Goal: Task Accomplishment & Management: Use online tool/utility

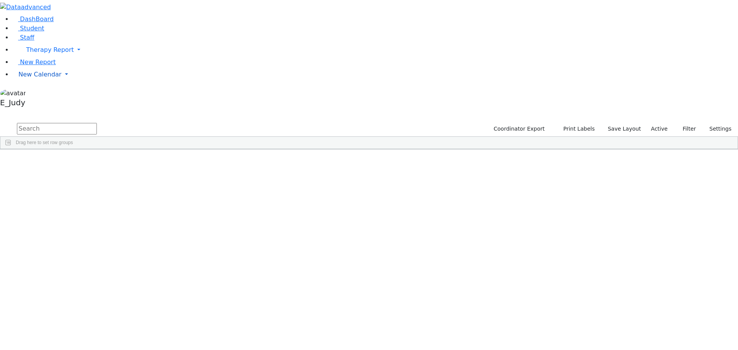
click at [75, 58] on link "New Calendar" at bounding box center [374, 49] width 725 height 15
click at [44, 95] on link "Calendar" at bounding box center [31, 89] width 28 height 9
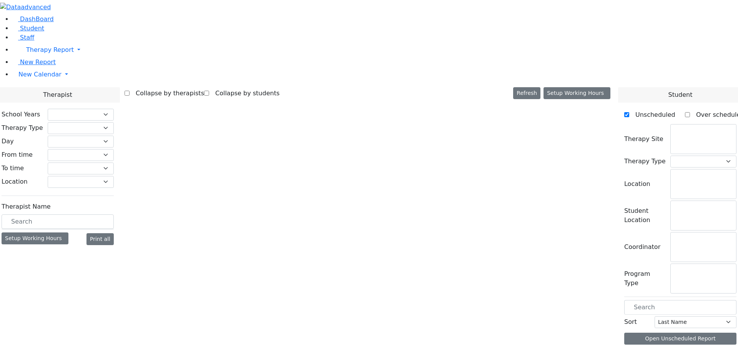
checkbox input "false"
select select "212"
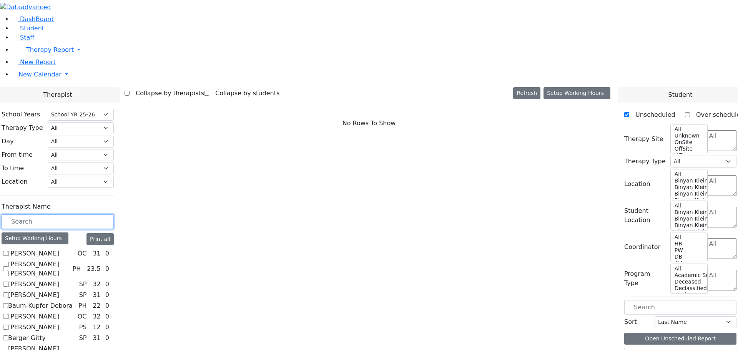
click at [114, 214] on input "text" at bounding box center [58, 221] width 112 height 15
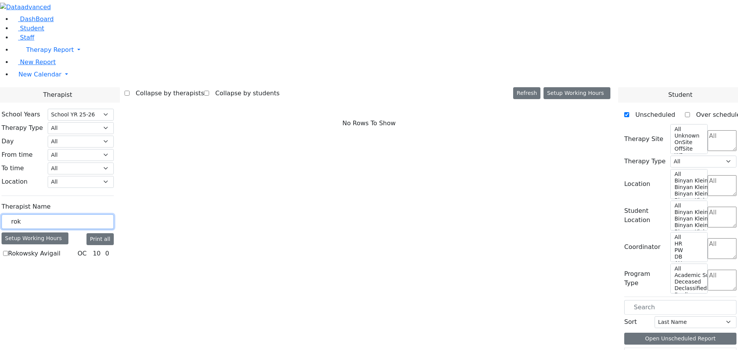
type input "rok"
click at [60, 249] on label "Rokowsky Avigail" at bounding box center [34, 253] width 52 height 9
click at [8, 251] on input "Rokowsky Avigail" at bounding box center [5, 253] width 5 height 5
checkbox input "true"
select select "1"
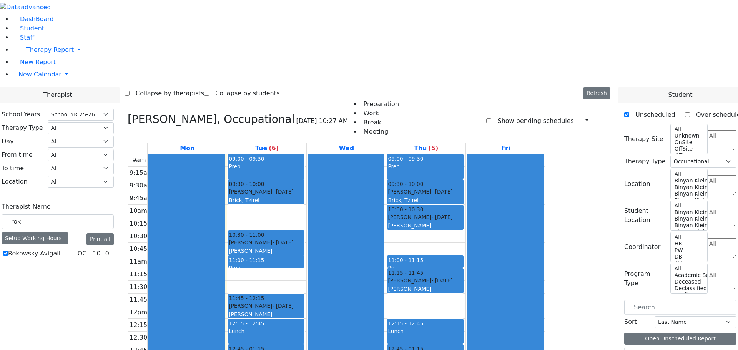
scroll to position [1, 0]
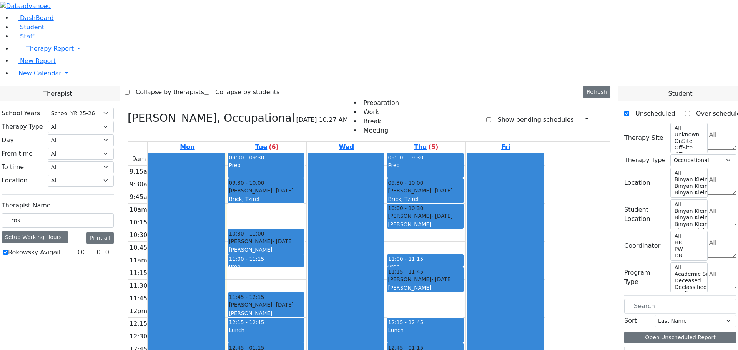
drag, startPoint x: 645, startPoint y: 321, endPoint x: 499, endPoint y: 310, distance: 145.7
drag, startPoint x: 640, startPoint y: 323, endPoint x: 526, endPoint y: 307, distance: 114.8
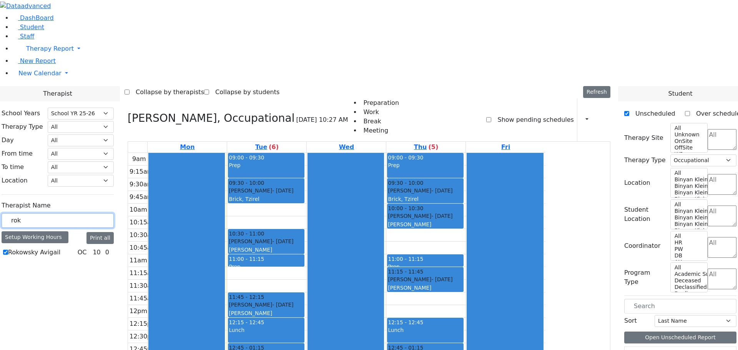
drag, startPoint x: 110, startPoint y: 131, endPoint x: 100, endPoint y: 128, distance: 10.3
click at [100, 213] on input "rok" at bounding box center [58, 220] width 112 height 15
type input "zilber"
click at [59, 248] on label "[PERSON_NAME]" at bounding box center [33, 252] width 51 height 9
click at [8, 250] on input "[PERSON_NAME]" at bounding box center [5, 252] width 5 height 5
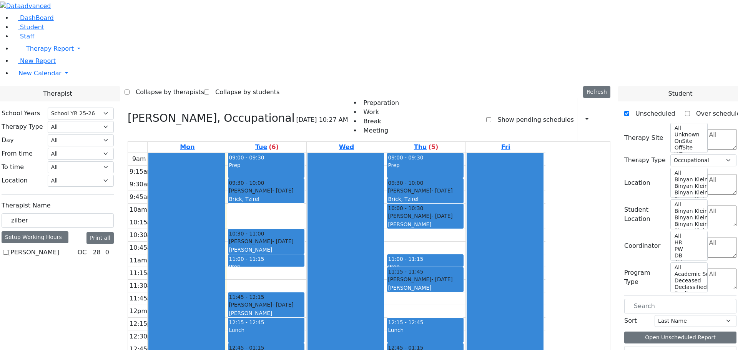
checkbox input "true"
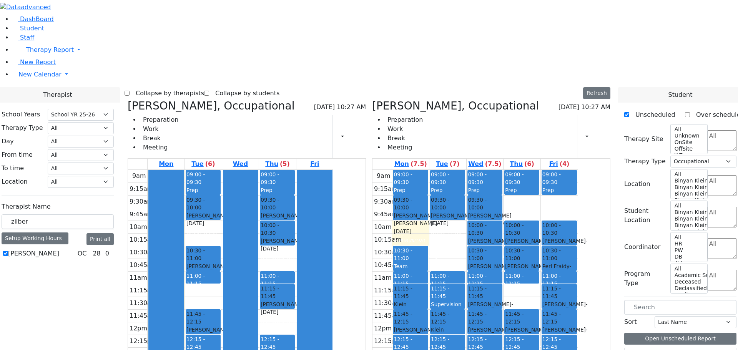
drag, startPoint x: 493, startPoint y: 283, endPoint x: 297, endPoint y: 291, distance: 195.7
click at [280, 283] on div "Rokowsky Avigail, Occupational 08/25/2025 10:27 AM Preparation Work Break Meeti…" at bounding box center [368, 287] width 489 height 375
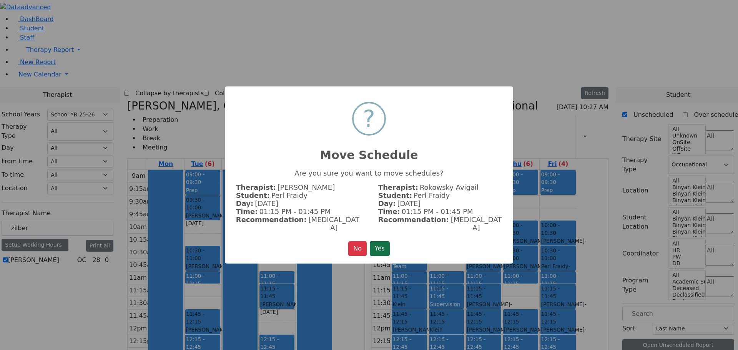
click at [375, 241] on button "Yes" at bounding box center [380, 248] width 20 height 15
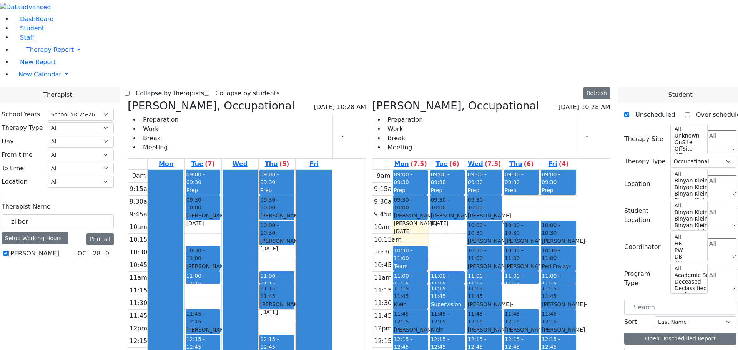
scroll to position [355, 0]
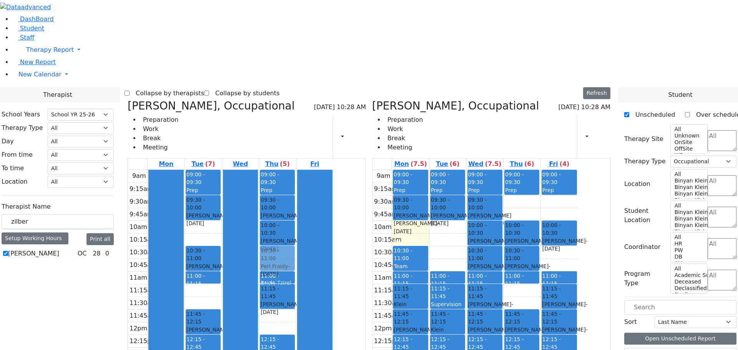
drag, startPoint x: 596, startPoint y: 143, endPoint x: 348, endPoint y: 144, distance: 247.4
click at [348, 144] on div "Rokowsky Avigail, Occupational 08/25/2025 10:28 AM Preparation Work Break Meeti…" at bounding box center [368, 287] width 489 height 375
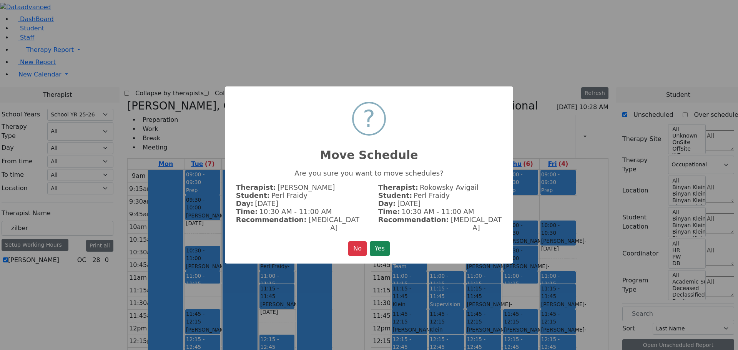
scroll to position [358, 0]
click at [375, 244] on button "Yes" at bounding box center [380, 248] width 20 height 15
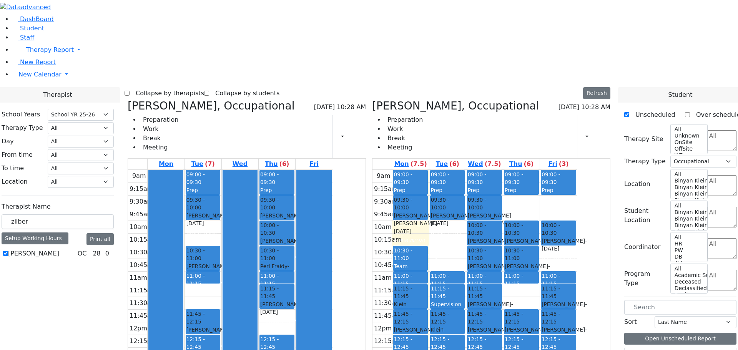
scroll to position [355, 0]
drag, startPoint x: 115, startPoint y: 131, endPoint x: 85, endPoint y: 126, distance: 30.0
type input "stien"
click at [128, 100] on icon at bounding box center [128, 106] width 0 height 13
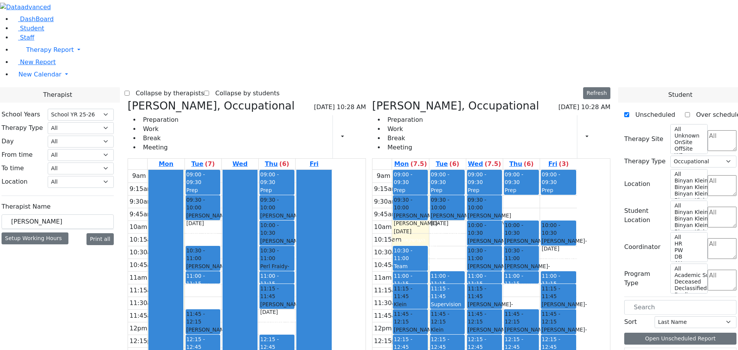
select select
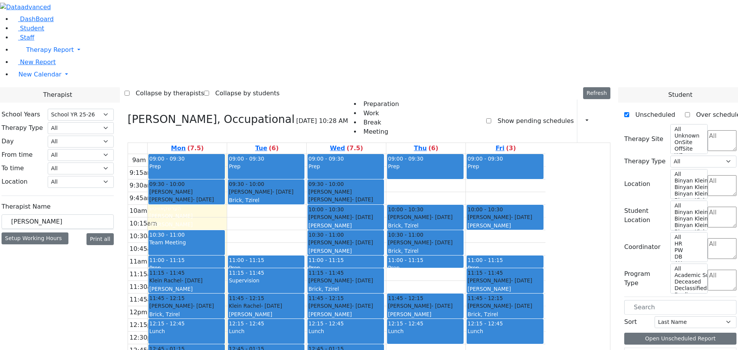
click at [128, 113] on icon at bounding box center [128, 119] width 0 height 13
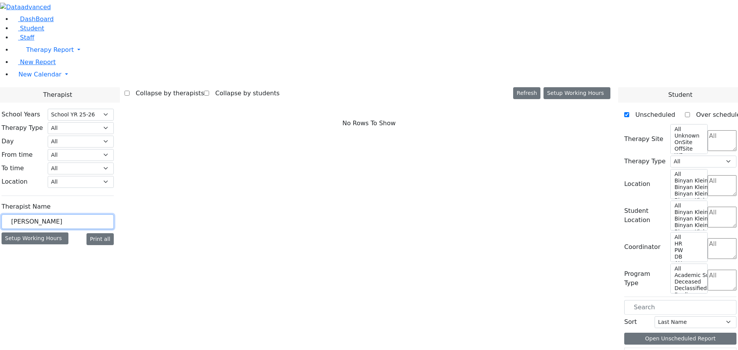
drag, startPoint x: 117, startPoint y: 139, endPoint x: 93, endPoint y: 133, distance: 25.3
click at [93, 214] on div "stien" at bounding box center [58, 221] width 112 height 15
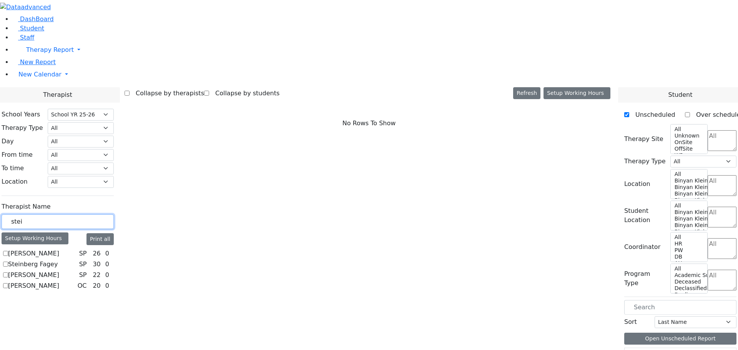
type input "stei"
click at [58, 260] on label "Steinberg Fagey" at bounding box center [33, 264] width 50 height 9
click at [8, 262] on input "Steinberg Fagey" at bounding box center [5, 264] width 5 height 5
checkbox input "true"
select select "3"
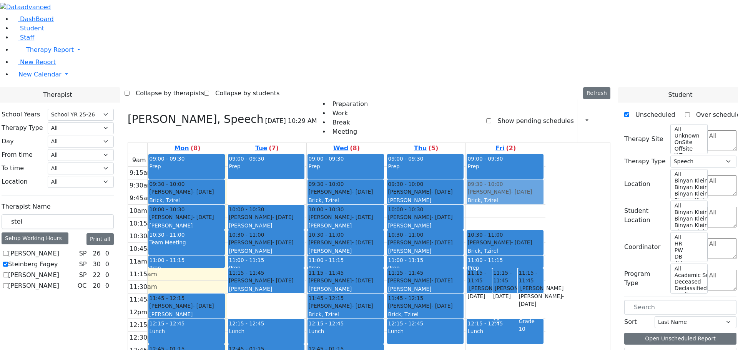
drag, startPoint x: 242, startPoint y: 176, endPoint x: 562, endPoint y: 90, distance: 331.1
click at [545, 154] on tr "09:00 - 09:30 Prep 09:30 - 10:00 Mandelbaum Esther - 08/30/2012 Brick, Tzirel 1…" at bounding box center [336, 306] width 417 height 304
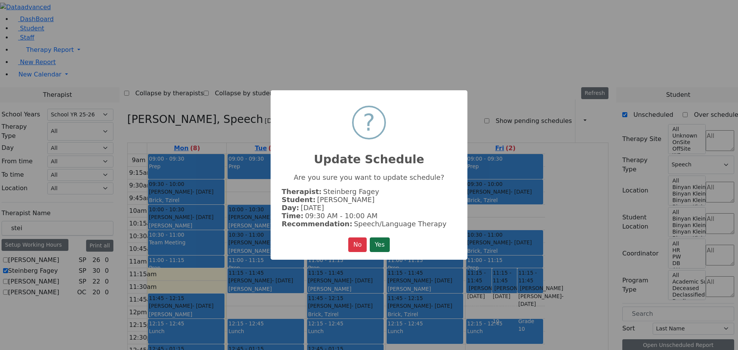
click at [385, 241] on button "Yes" at bounding box center [380, 244] width 20 height 15
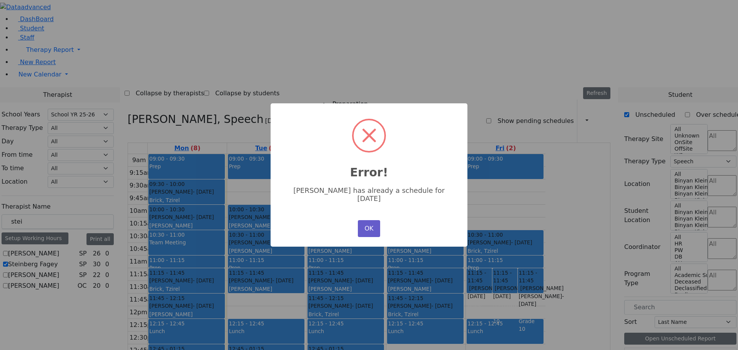
click at [370, 224] on button "OK" at bounding box center [369, 228] width 22 height 17
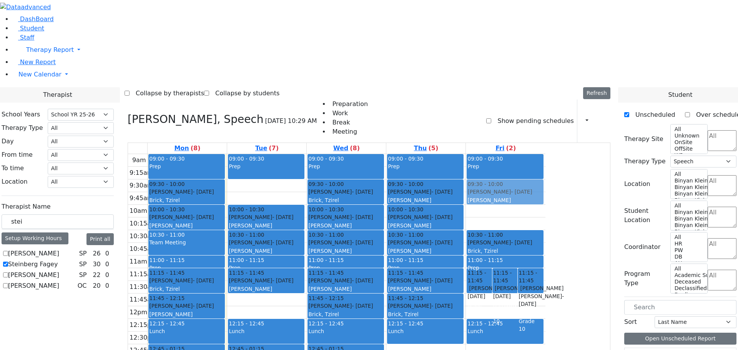
drag, startPoint x: 262, startPoint y: 272, endPoint x: 565, endPoint y: 88, distance: 354.5
click at [545, 154] on tr "09:00 - 09:30 Prep 09:30 - 10:00 Mandelbaum Esther - 08/30/2012 Brick, Tzirel 1…" at bounding box center [336, 306] width 417 height 304
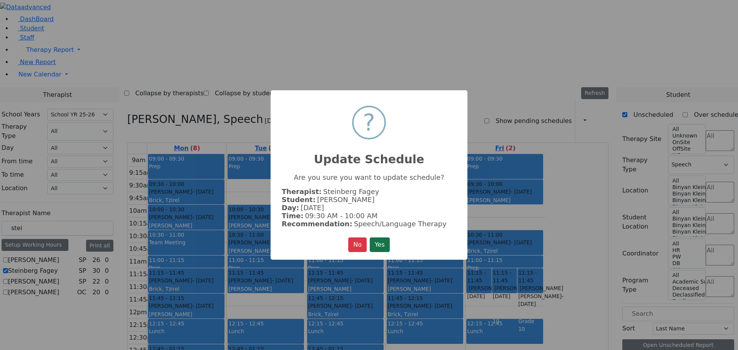
click at [387, 241] on button "Yes" at bounding box center [380, 244] width 20 height 15
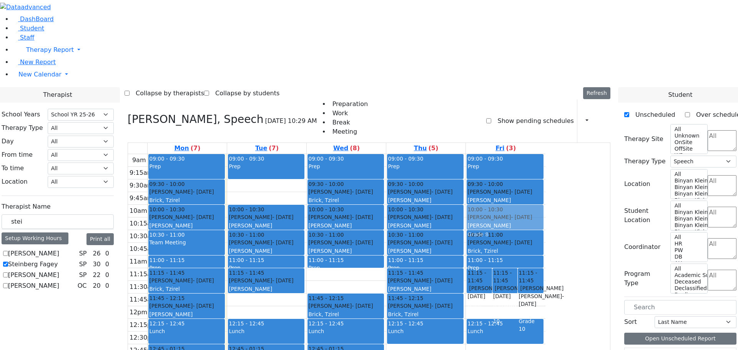
drag, startPoint x: 399, startPoint y: 172, endPoint x: 534, endPoint y: 117, distance: 146.3
click at [545, 154] on tr "09:00 - 09:30 Prep 09:30 - 10:00 Mandelbaum Esther - 08/30/2012 Brick, Tzirel 1…" at bounding box center [336, 306] width 417 height 304
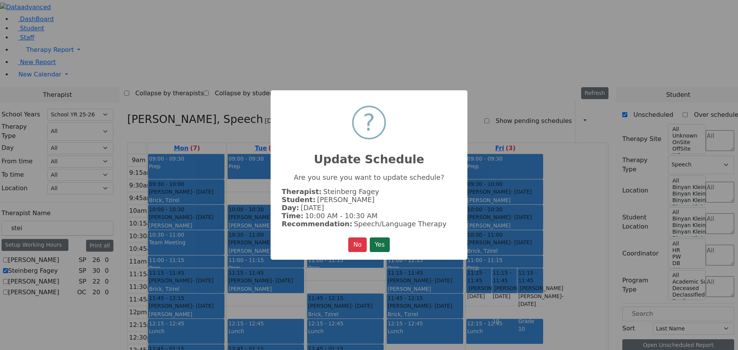
click at [377, 242] on button "Yes" at bounding box center [380, 244] width 20 height 15
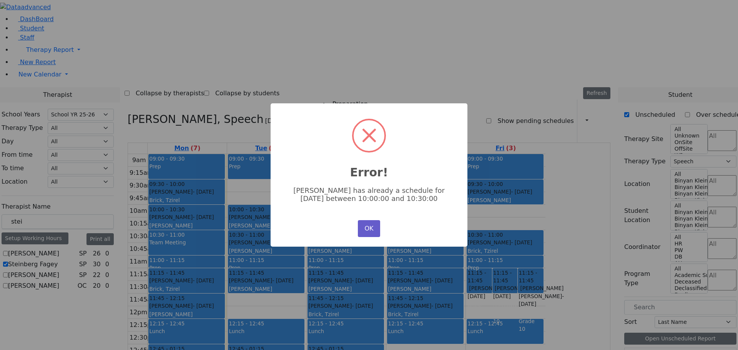
click at [365, 225] on button "OK" at bounding box center [369, 228] width 22 height 17
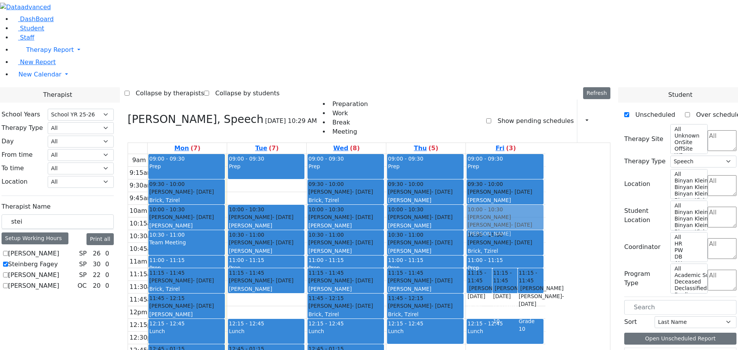
drag, startPoint x: 354, startPoint y: 273, endPoint x: 569, endPoint y: 110, distance: 270.1
click at [545, 154] on tr "09:00 - 09:30 Prep 09:30 - 10:00 Mandelbaum Esther - 08/30/2012 Brick, Tzirel 1…" at bounding box center [336, 306] width 417 height 304
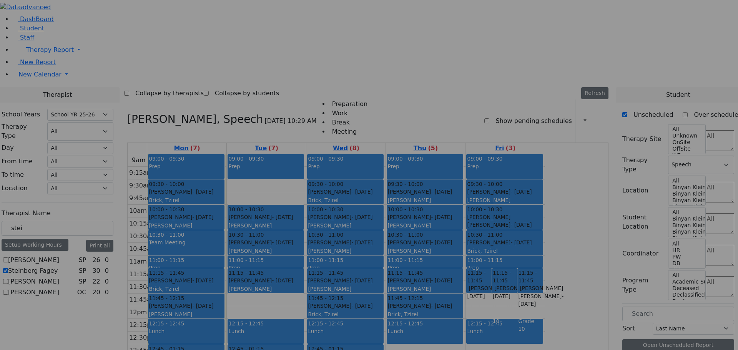
scroll to position [365, 0]
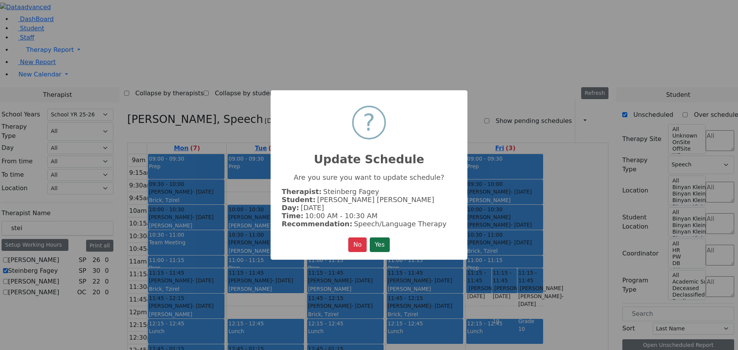
click at [378, 243] on button "Yes" at bounding box center [380, 244] width 20 height 15
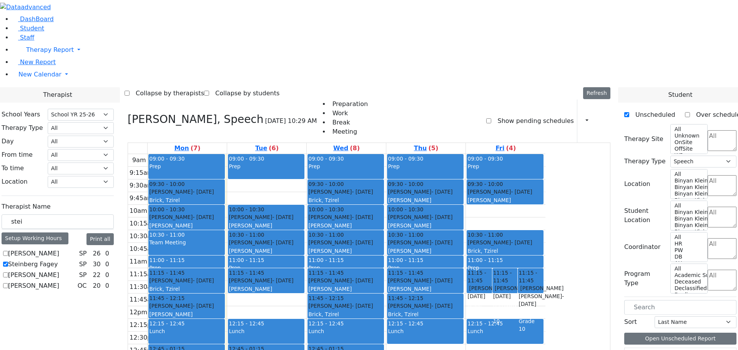
click at [338, 266] on tr "09:00 - 09:30 Prep 09:30 - 10:00 Mandelbaum Esther - 08/30/2012 Brick, Tzirel 1…" at bounding box center [336, 306] width 417 height 304
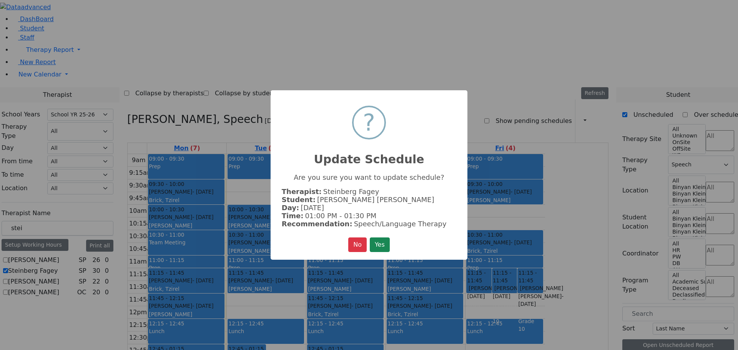
scroll to position [367, 0]
click at [385, 243] on button "Yes" at bounding box center [380, 244] width 20 height 15
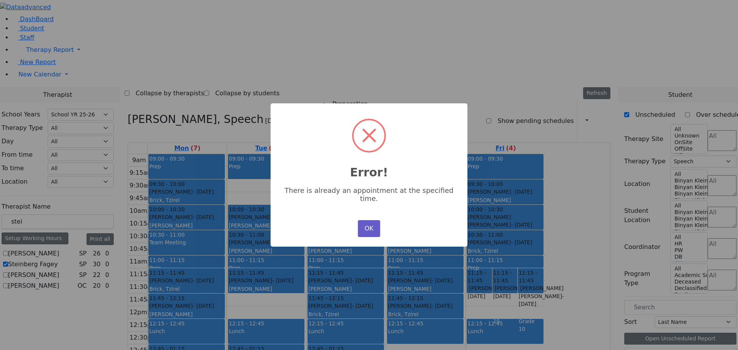
click at [361, 220] on button "OK" at bounding box center [369, 228] width 22 height 17
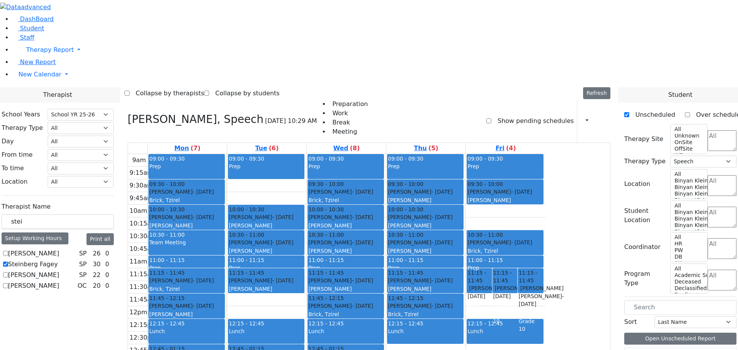
drag, startPoint x: 573, startPoint y: 107, endPoint x: 344, endPoint y: 277, distance: 285.3
click at [345, 273] on tr "09:00 - 09:30 Prep 09:30 - 10:00 Mandelbaum Esther - 08/30/2012 Brick, Tzirel 1…" at bounding box center [336, 306] width 417 height 304
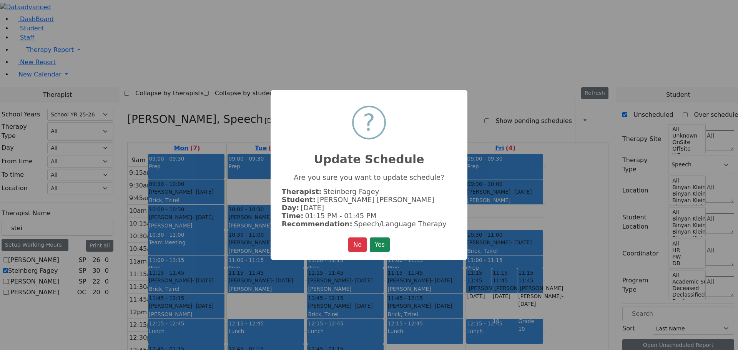
scroll to position [369, 0]
click at [385, 245] on button "Yes" at bounding box center [380, 244] width 20 height 15
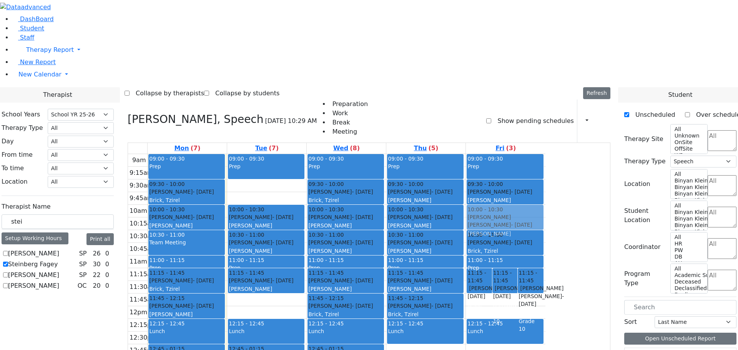
drag, startPoint x: 400, startPoint y: 277, endPoint x: 556, endPoint y: 113, distance: 226.4
click at [545, 154] on tr "09:00 - 09:30 Prep 09:30 - 10:00 Mandelbaum Esther - 08/30/2012 Brick, Tzirel 1…" at bounding box center [336, 306] width 417 height 304
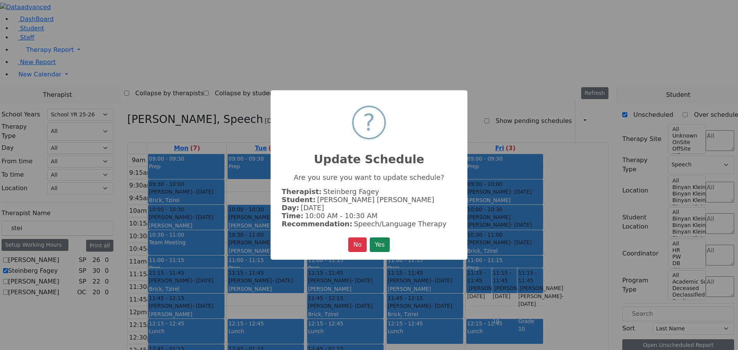
scroll to position [372, 0]
click at [377, 242] on button "Yes" at bounding box center [380, 244] width 20 height 15
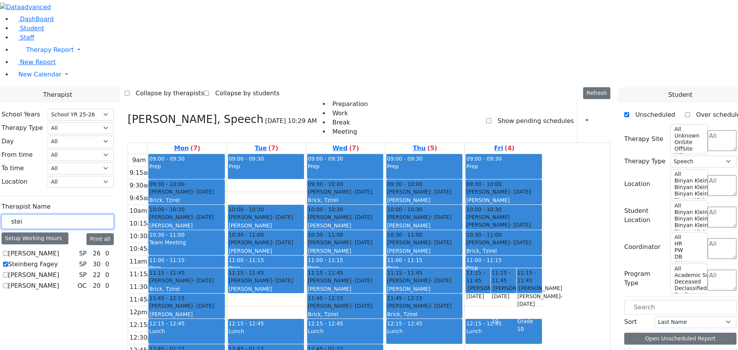
drag, startPoint x: 110, startPoint y: 136, endPoint x: 88, endPoint y: 128, distance: 23.5
click at [88, 128] on div "School Years Select School YR Summer YR 25 School YR 25-26 Summer YR 25 School …" at bounding box center [57, 201] width 124 height 196
type input "katz"
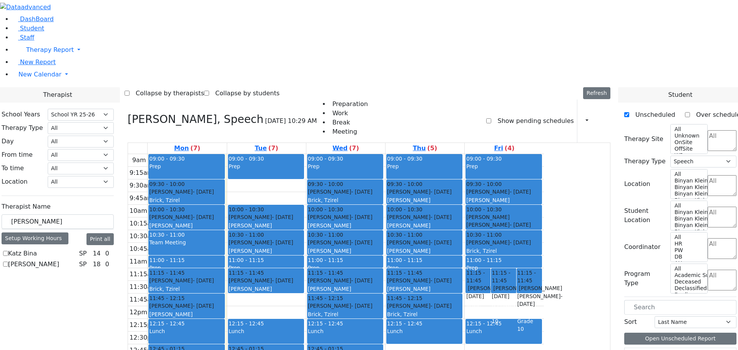
click at [37, 249] on label "Katz Bina" at bounding box center [22, 253] width 29 height 9
click at [8, 251] on input "Katz Bina" at bounding box center [5, 253] width 5 height 5
checkbox input "true"
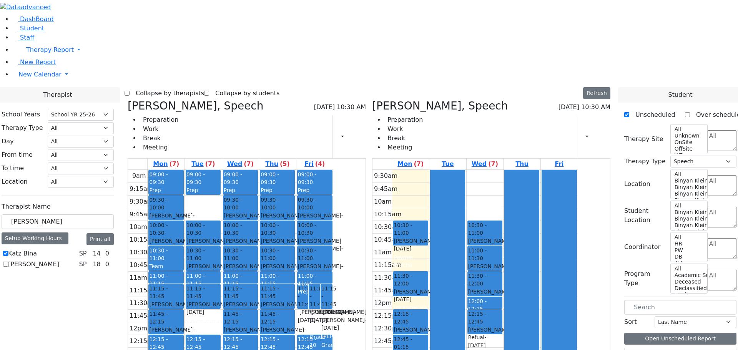
click at [128, 100] on icon at bounding box center [128, 106] width 0 height 13
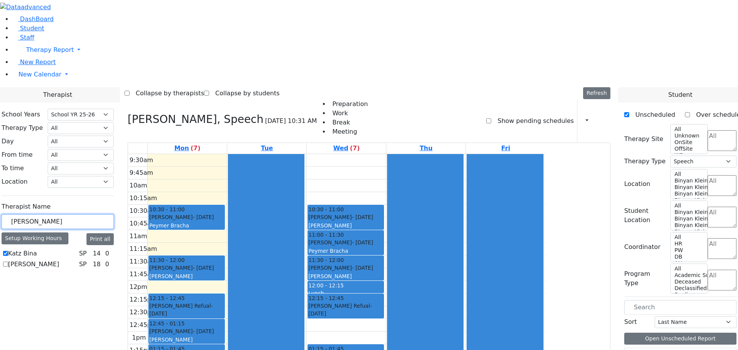
drag, startPoint x: 111, startPoint y: 130, endPoint x: 94, endPoint y: 126, distance: 17.3
click at [94, 214] on div "katz" at bounding box center [58, 221] width 112 height 15
type input "hor"
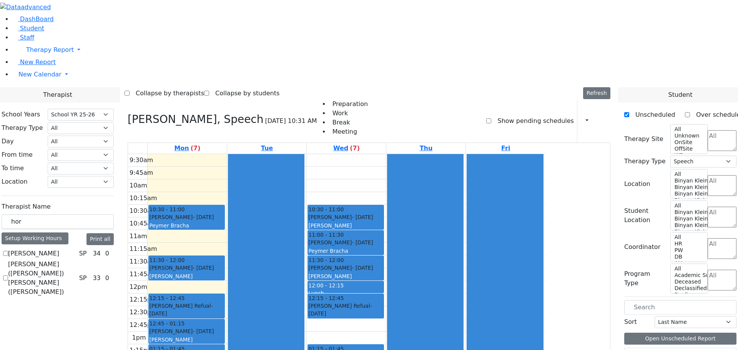
click at [59, 249] on label "[PERSON_NAME]" at bounding box center [33, 253] width 51 height 9
click at [8, 251] on input "[PERSON_NAME]" at bounding box center [5, 253] width 5 height 5
checkbox input "true"
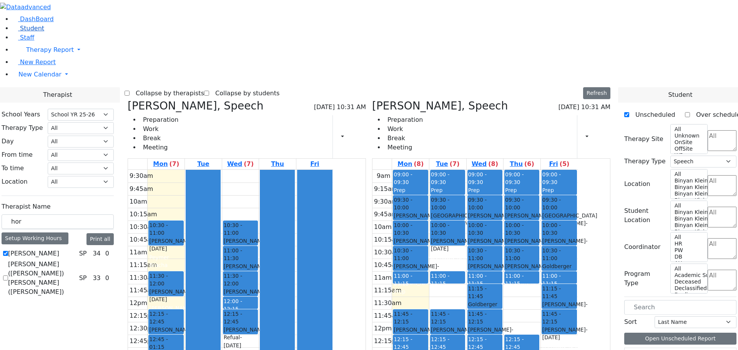
click at [28, 32] on span "Student" at bounding box center [32, 28] width 24 height 7
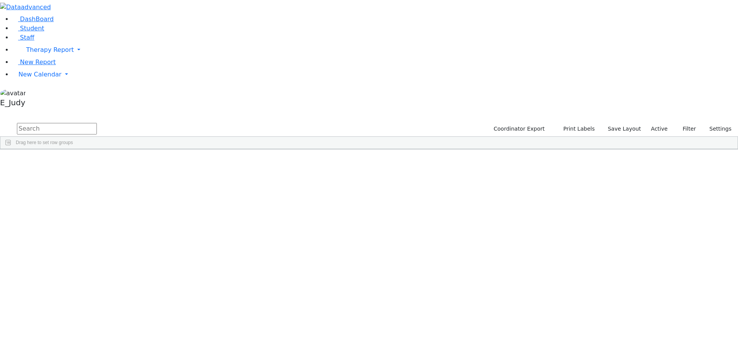
click at [97, 123] on input "text" at bounding box center [57, 129] width 80 height 12
type input "klei"
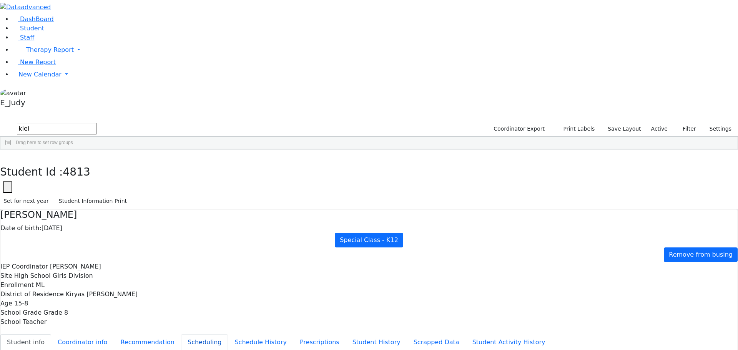
click at [181, 334] on button "Scheduling" at bounding box center [204, 342] width 47 height 16
click at [8, 155] on icon "button" at bounding box center [5, 157] width 4 height 5
click at [72, 58] on link "New Calendar" at bounding box center [374, 49] width 725 height 15
click at [107, 90] on icon at bounding box center [107, 90] width 0 height 0
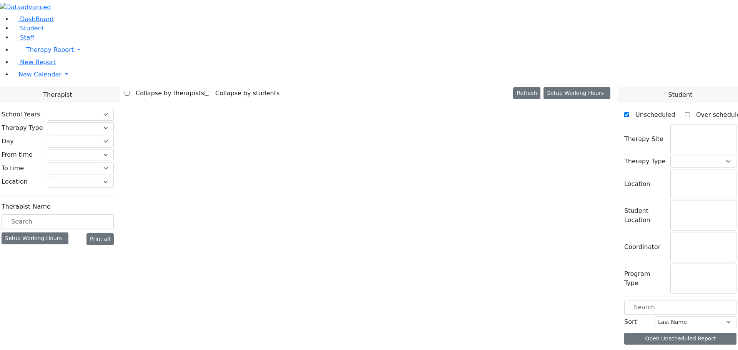
checkbox input "false"
select select "212"
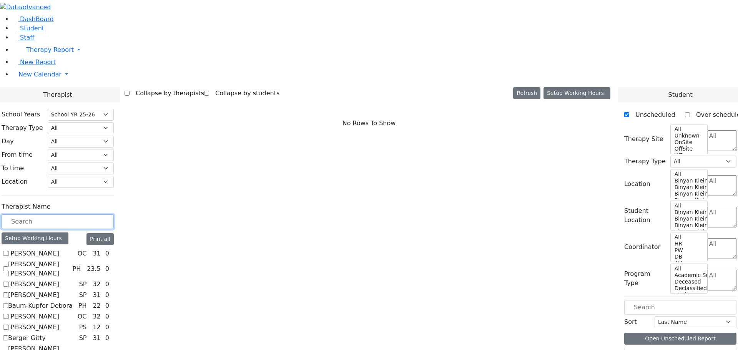
drag, startPoint x: 38, startPoint y: 133, endPoint x: 43, endPoint y: 135, distance: 6.4
click at [43, 214] on input "text" at bounding box center [58, 221] width 112 height 15
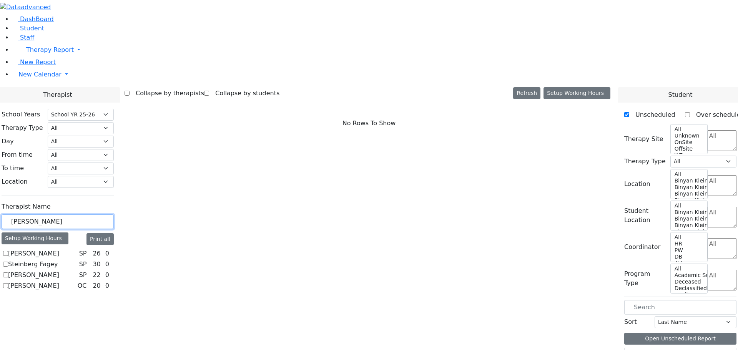
type input "[PERSON_NAME]"
click at [33, 270] on label "[PERSON_NAME]" at bounding box center [33, 274] width 51 height 9
click at [8, 272] on input "[PERSON_NAME]" at bounding box center [5, 274] width 5 height 5
checkbox input "true"
select select "3"
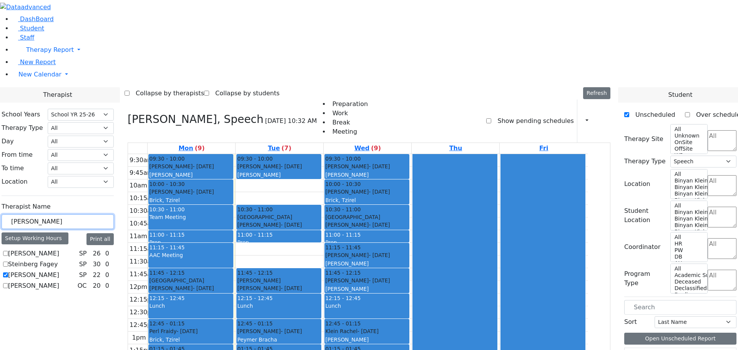
drag, startPoint x: 50, startPoint y: 135, endPoint x: 30, endPoint y: 132, distance: 19.4
click at [30, 214] on div "[PERSON_NAME]" at bounding box center [58, 221] width 112 height 15
type input "kat"
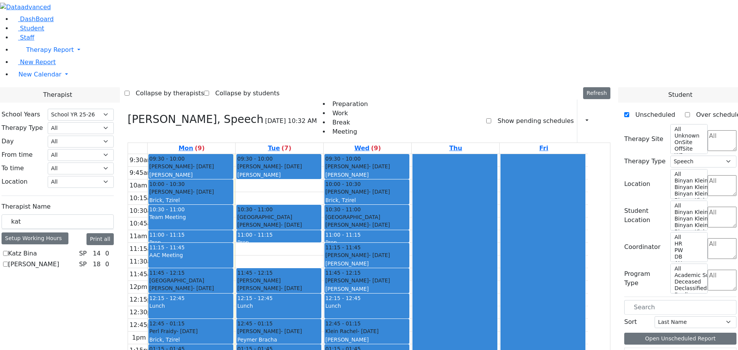
click at [33, 249] on label "Katz Bina" at bounding box center [22, 253] width 29 height 9
click at [8, 251] on input "Katz Bina" at bounding box center [5, 253] width 5 height 5
checkbox input "true"
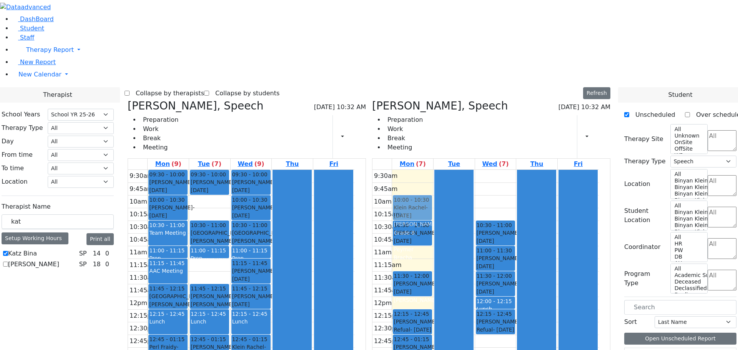
drag, startPoint x: 191, startPoint y: 281, endPoint x: 444, endPoint y: 105, distance: 308.7
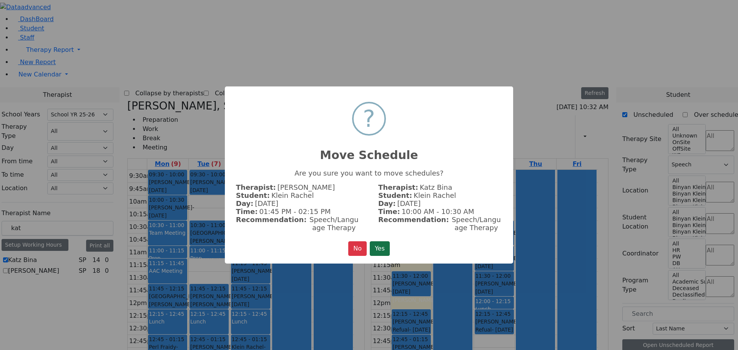
click at [373, 248] on button "Yes" at bounding box center [380, 248] width 20 height 15
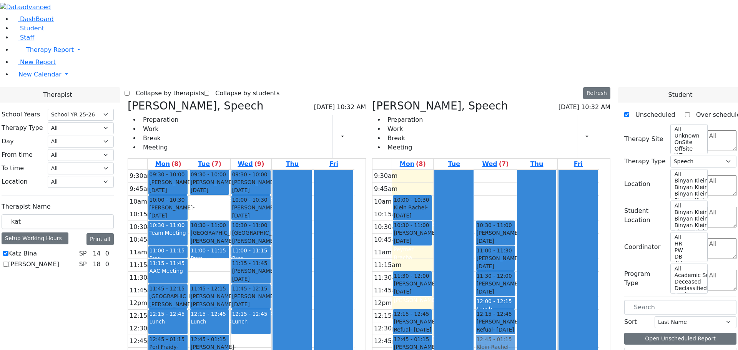
drag, startPoint x: 268, startPoint y: 230, endPoint x: 487, endPoint y: 230, distance: 219.4
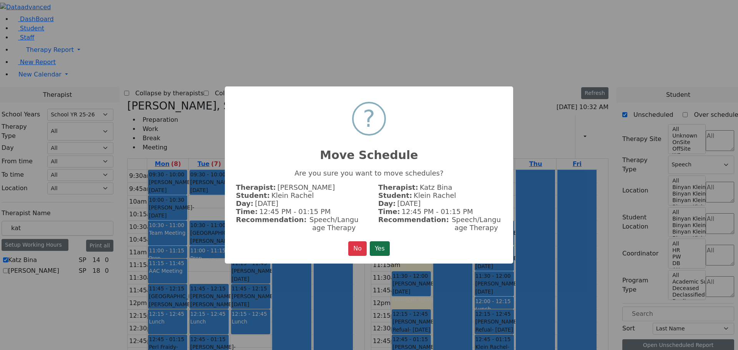
click at [376, 246] on button "Yes" at bounding box center [380, 248] width 20 height 15
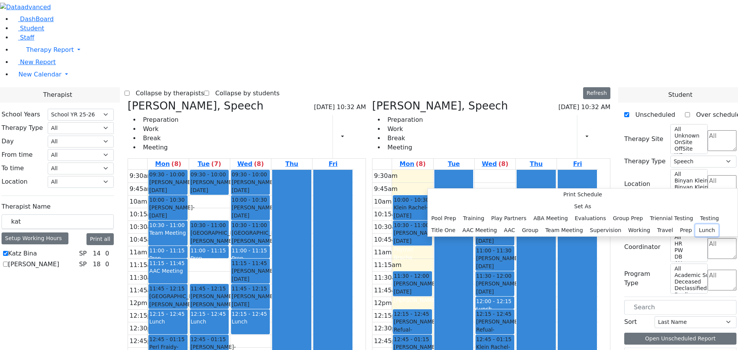
click at [695, 224] on button "Lunch" at bounding box center [706, 230] width 23 height 12
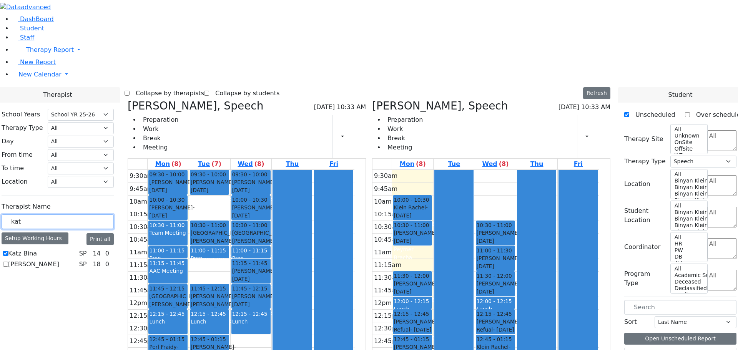
drag, startPoint x: 54, startPoint y: 134, endPoint x: 31, endPoint y: 130, distance: 23.4
click at [31, 214] on div "kat" at bounding box center [58, 221] width 112 height 15
type input "j"
type input "hell"
click at [32, 249] on label "Klein Heller Shoshana" at bounding box center [41, 253] width 67 height 9
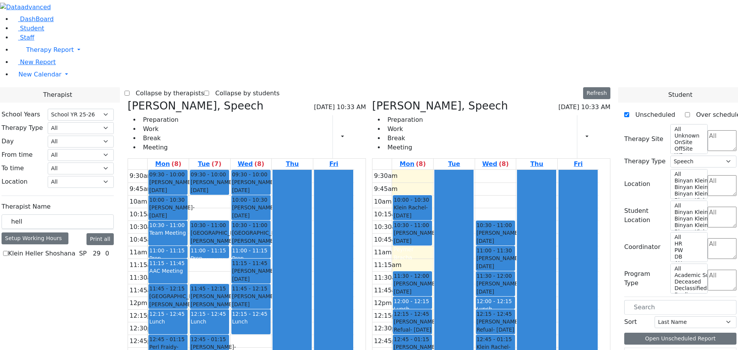
click at [8, 251] on input "Klein Heller Shoshana" at bounding box center [5, 253] width 5 height 5
checkbox input "true"
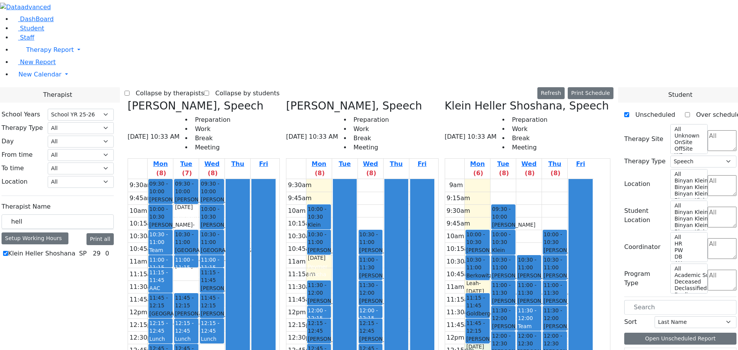
drag, startPoint x: 495, startPoint y: 214, endPoint x: 494, endPoint y: 221, distance: 6.7
click at [492, 228] on div "9am 9:15am 9:30am 9:45am 10am 10:15am 10:30am 10:45am 11am 11:15am 11:30am 11:4…" at bounding box center [519, 331] width 148 height 304
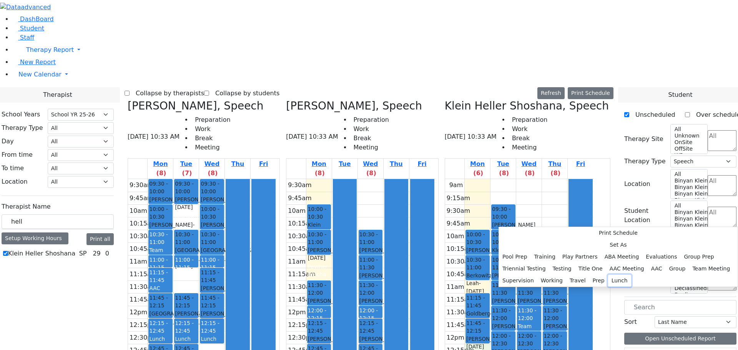
click at [608, 275] on button "Lunch" at bounding box center [619, 281] width 23 height 12
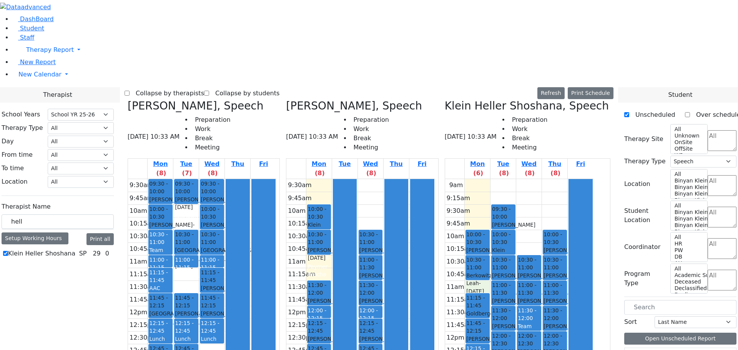
drag, startPoint x: 492, startPoint y: 148, endPoint x: 494, endPoint y: 154, distance: 6.8
click at [494, 179] on div "9am 9:15am 9:30am 9:45am 10am 10:15am 10:30am 10:45am 11am 11:15am 11:30am 11:4…" at bounding box center [519, 331] width 148 height 304
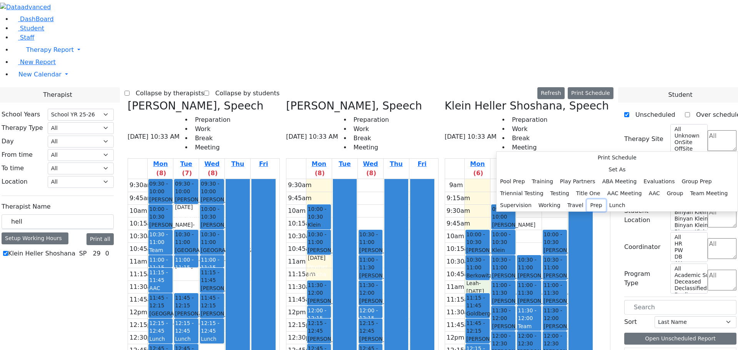
click at [587, 211] on button "Prep" at bounding box center [596, 205] width 19 height 12
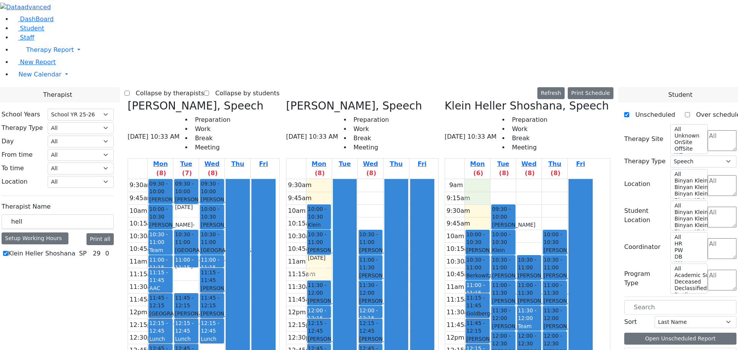
drag, startPoint x: 491, startPoint y: 53, endPoint x: 496, endPoint y: 56, distance: 5.5
click at [497, 179] on div "9am 9:15am 9:30am 9:45am 10am 10:15am 10:30am 10:45am 11am 11:15am 11:30am 11:4…" at bounding box center [519, 331] width 148 height 304
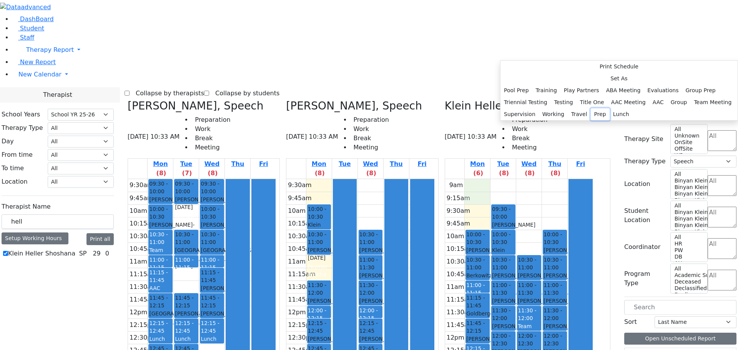
click at [592, 120] on button "Prep" at bounding box center [600, 114] width 19 height 12
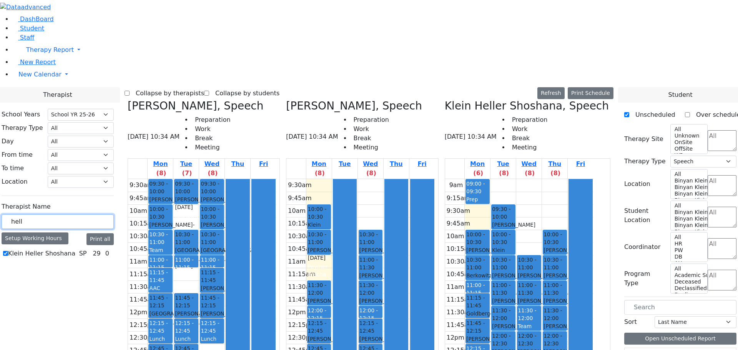
drag, startPoint x: 49, startPoint y: 130, endPoint x: 14, endPoint y: 135, distance: 35.3
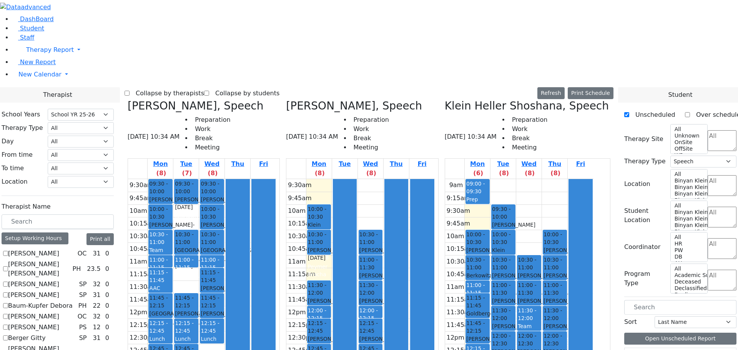
click at [128, 100] on icon at bounding box center [128, 106] width 0 height 13
checkbox input "false"
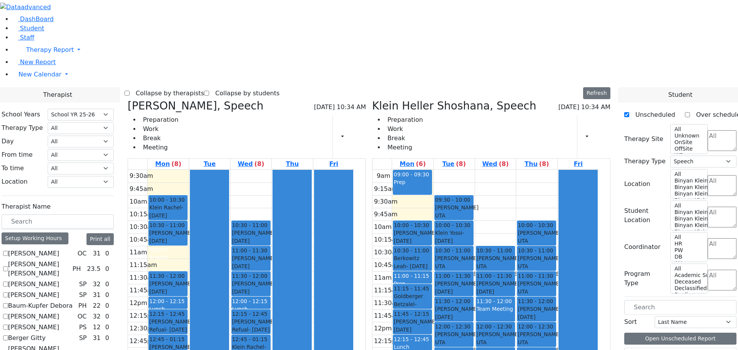
click at [387, 100] on h3 "Klein Heller Shoshana, Speech" at bounding box center [454, 106] width 164 height 13
click at [372, 100] on icon at bounding box center [372, 106] width 0 height 13
checkbox input "false"
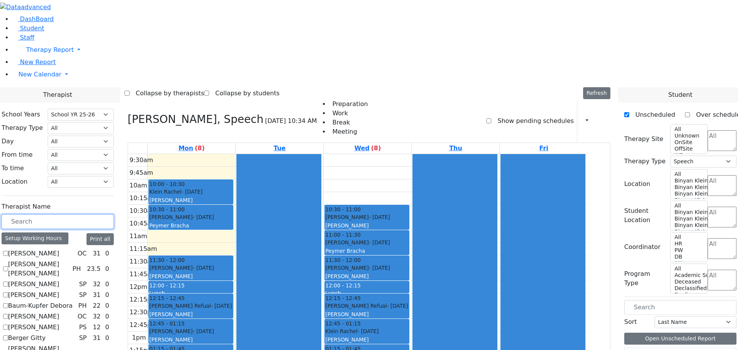
click at [66, 214] on input "text" at bounding box center [58, 221] width 112 height 15
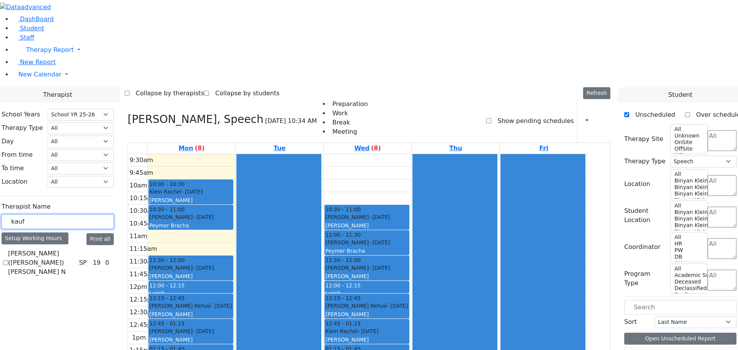
type input "kauf"
click at [33, 249] on label "[PERSON_NAME] ([PERSON_NAME]) [PERSON_NAME] N" at bounding box center [42, 263] width 68 height 28
click at [8, 260] on input "[PERSON_NAME] ([PERSON_NAME]) [PERSON_NAME] N" at bounding box center [5, 262] width 5 height 5
checkbox input "true"
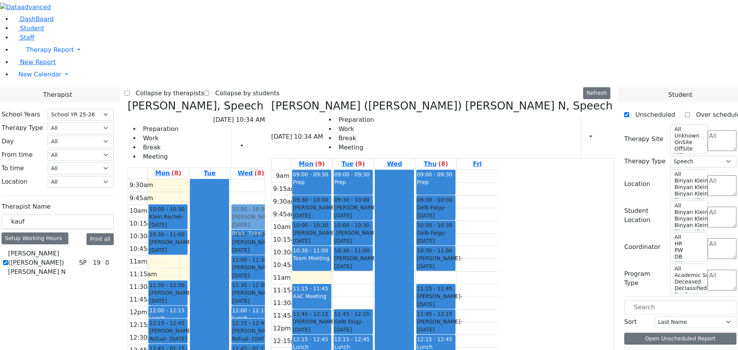
drag, startPoint x: 463, startPoint y: 183, endPoint x: 292, endPoint y: 93, distance: 193.3
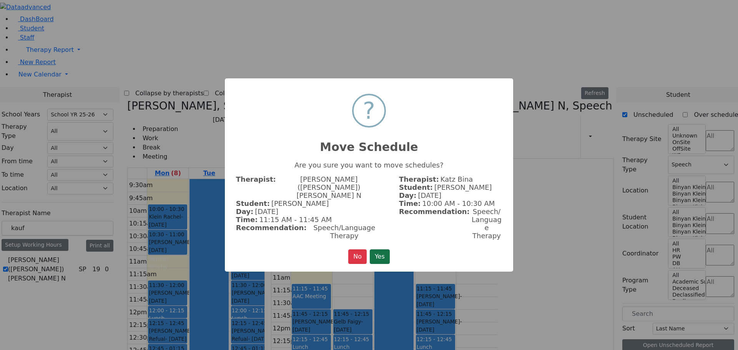
click at [383, 249] on button "Yes" at bounding box center [380, 256] width 20 height 15
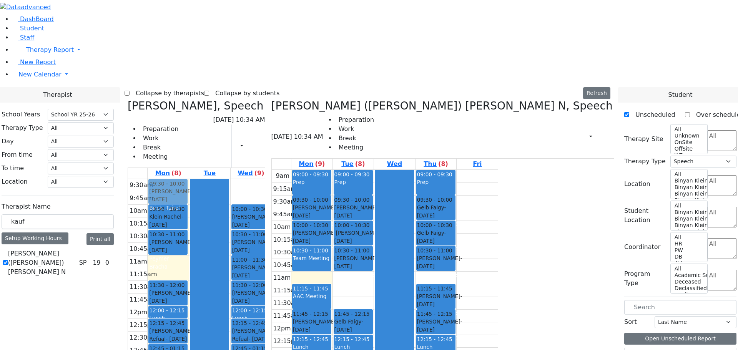
drag, startPoint x: 545, startPoint y: 322, endPoint x: 189, endPoint y: 73, distance: 434.0
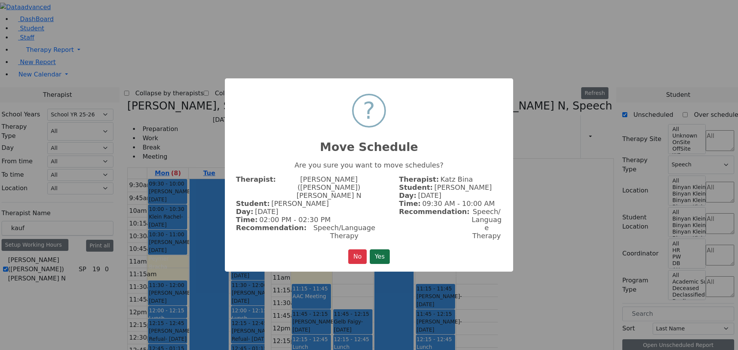
click at [380, 249] on button "Yes" at bounding box center [380, 256] width 20 height 15
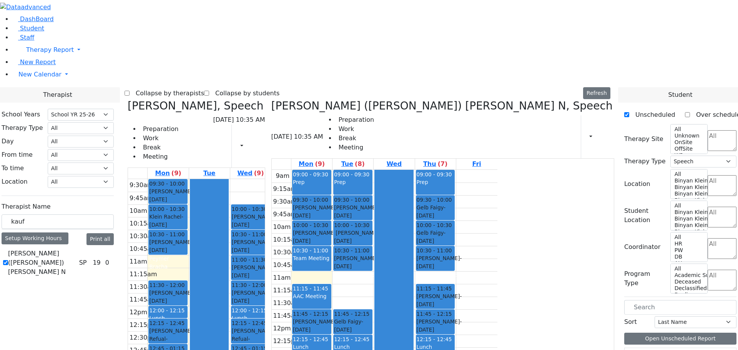
click at [128, 100] on icon at bounding box center [128, 106] width 0 height 13
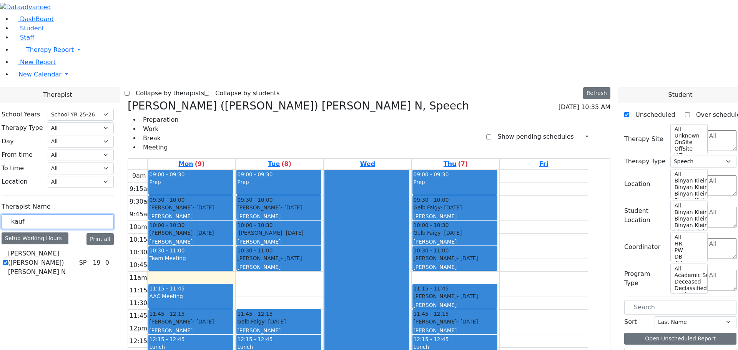
drag, startPoint x: 49, startPoint y: 133, endPoint x: 21, endPoint y: 149, distance: 32.0
click at [33, 214] on div "kauf" at bounding box center [58, 221] width 112 height 15
type input "wol"
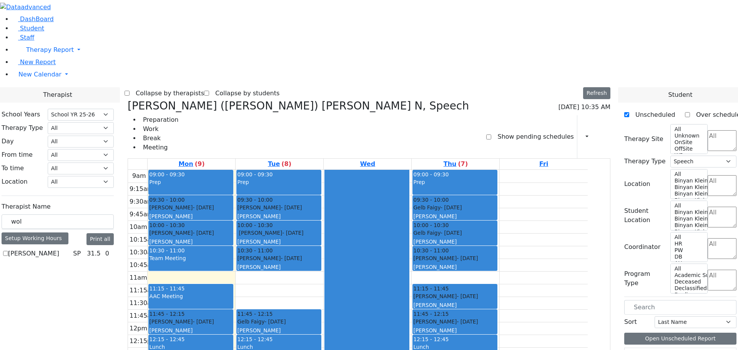
click at [31, 249] on label "[PERSON_NAME]" at bounding box center [33, 253] width 51 height 9
click at [8, 251] on input "[PERSON_NAME]" at bounding box center [5, 253] width 5 height 5
checkbox input "true"
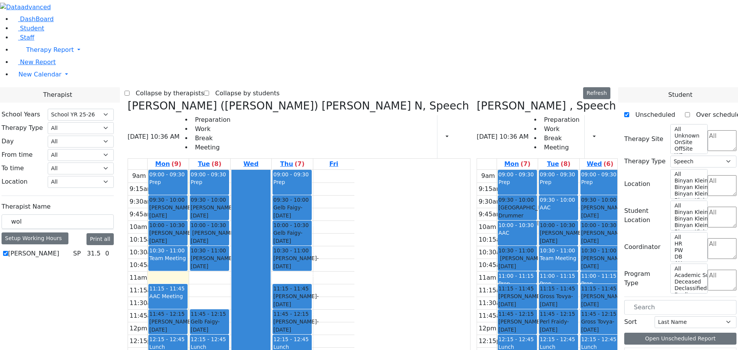
drag, startPoint x: 410, startPoint y: 300, endPoint x: 423, endPoint y: 338, distance: 40.3
click at [477, 338] on div "9am 9:15am 9:30am 9:45am 10am 10:15am 10:30am 10:45am 11am 11:15am 11:30am 11:4…" at bounding box center [590, 322] width 226 height 304
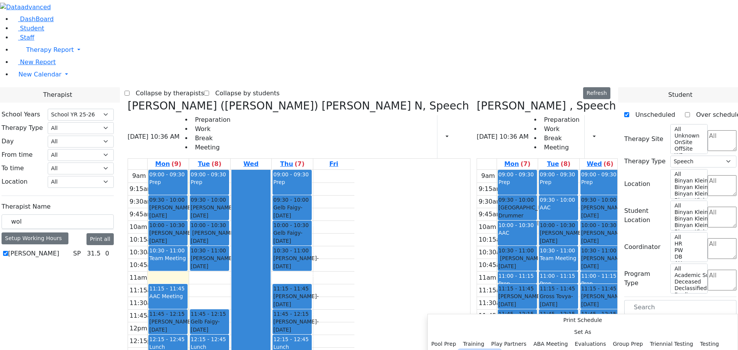
click at [500, 350] on button "AAC Meeting" at bounding box center [479, 356] width 41 height 12
select select "1"
select select "13:45:00"
select select "14:45:00"
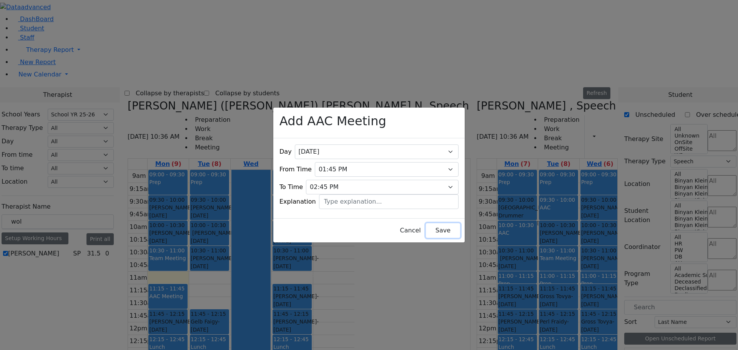
click at [426, 227] on button "Save" at bounding box center [443, 230] width 34 height 15
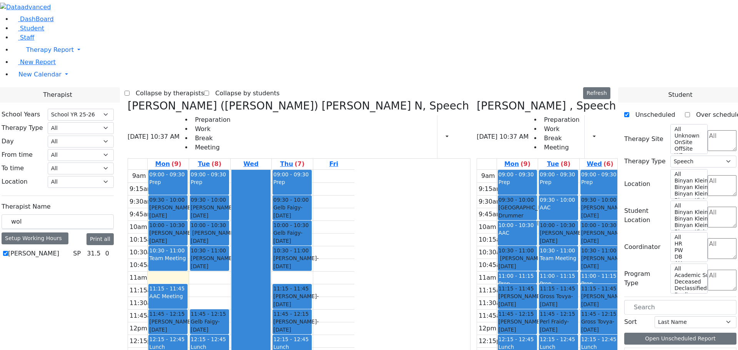
drag, startPoint x: 459, startPoint y: 328, endPoint x: 465, endPoint y: 337, distance: 11.6
click at [477, 341] on div "9am 9:15am 9:30am 9:45am 10am 10:15am 10:30am 10:45am 11am 11:15am 11:30am 11:4…" at bounding box center [590, 322] width 226 height 304
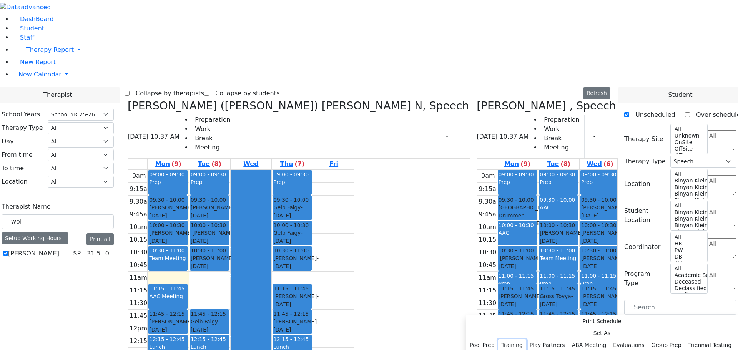
click at [526, 339] on button "Training" at bounding box center [512, 345] width 28 height 12
select select "2"
select select "14:15:00"
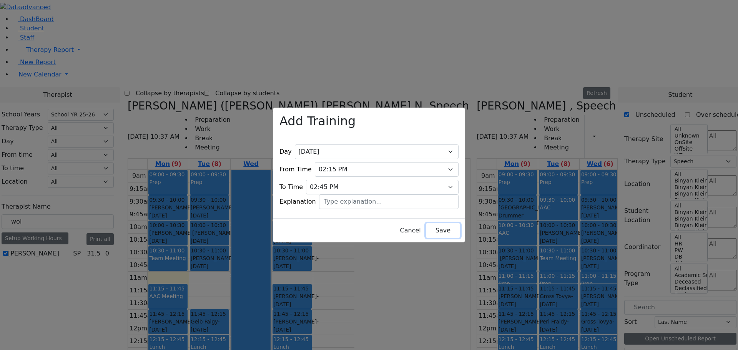
click at [429, 225] on button "Save" at bounding box center [443, 230] width 34 height 15
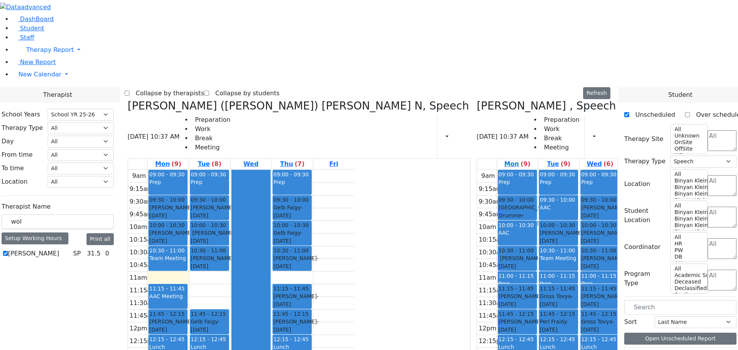
drag, startPoint x: 508, startPoint y: 275, endPoint x: 502, endPoint y: 352, distance: 76.7
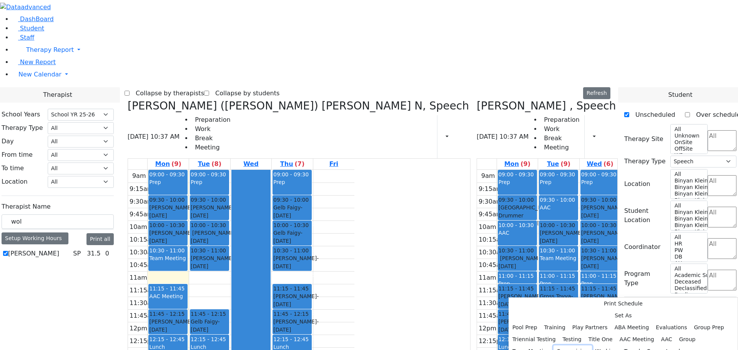
click at [592, 345] on button "Supervision" at bounding box center [572, 351] width 38 height 12
select select "3"
select select "14:00:00"
select select "14:15:00"
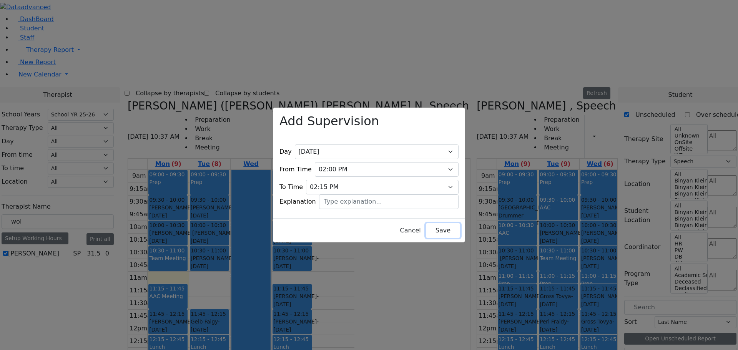
click at [429, 223] on button "Save" at bounding box center [443, 230] width 34 height 15
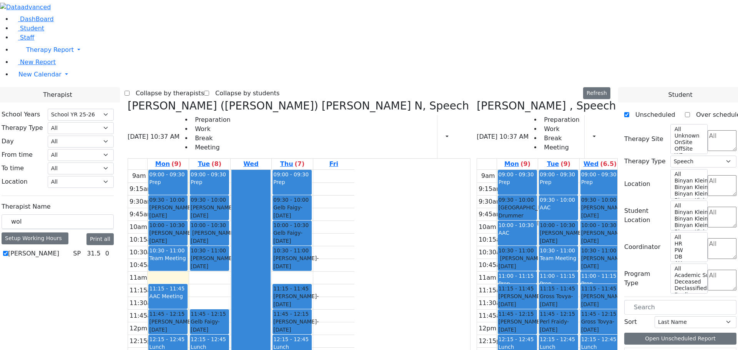
click at [128, 100] on icon at bounding box center [128, 106] width 0 height 13
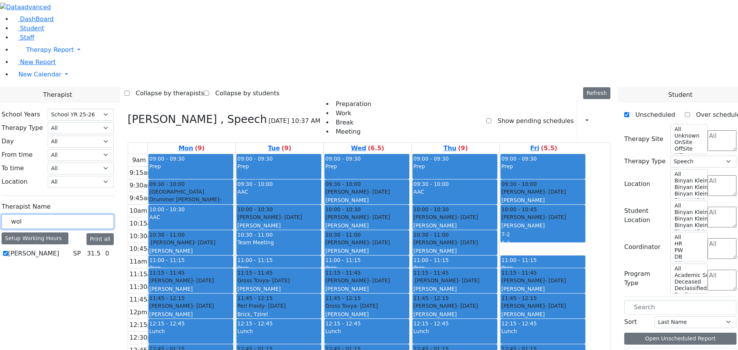
drag, startPoint x: 48, startPoint y: 133, endPoint x: 21, endPoint y: 133, distance: 27.7
type input "bider"
click at [33, 249] on label "Biderman Tzipora" at bounding box center [35, 253] width 54 height 9
click at [8, 251] on input "Biderman Tzipora" at bounding box center [5, 253] width 5 height 5
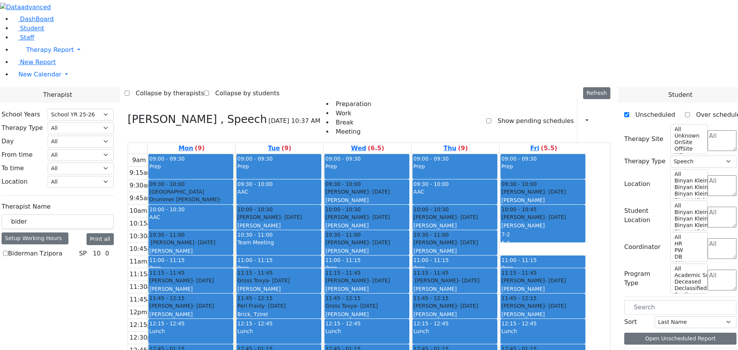
checkbox input "true"
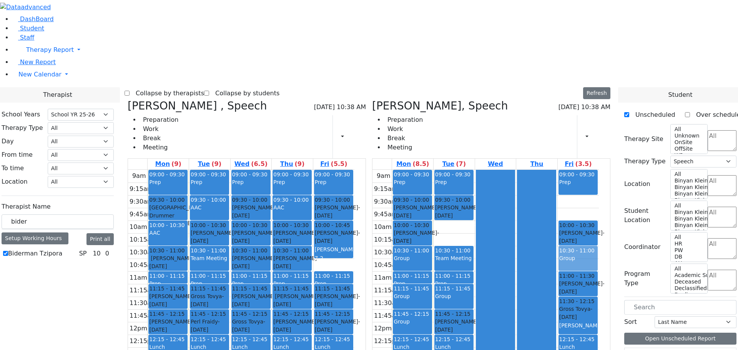
drag, startPoint x: 470, startPoint y: 305, endPoint x: 599, endPoint y: 140, distance: 210.2
click at [599, 170] on tr "09:00 - 09:30 Prep 09:30 - 10:00 [PERSON_NAME] - [DATE] [PERSON_NAME] 10:00 - 1…" at bounding box center [485, 322] width 226 height 304
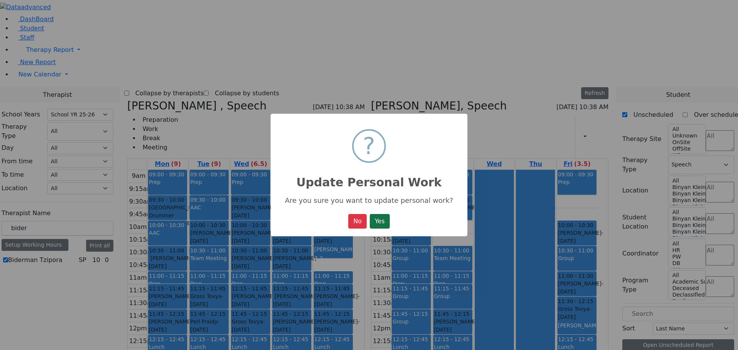
click at [380, 220] on button "Yes" at bounding box center [380, 221] width 20 height 15
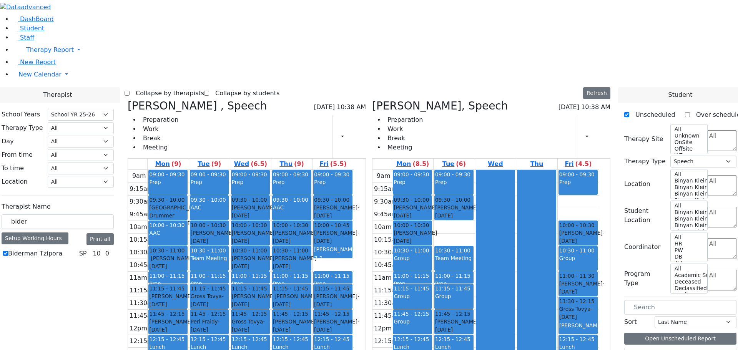
drag, startPoint x: 455, startPoint y: 303, endPoint x: 457, endPoint y: 323, distance: 20.1
click at [457, 326] on div "9am 9:15am 9:30am 9:45am 10am 10:15am 10:30am 10:45am 11am 11:15am 11:30am 11:4…" at bounding box center [485, 322] width 226 height 304
drag, startPoint x: 468, startPoint y: 305, endPoint x: 473, endPoint y: 315, distance: 11.2
click at [469, 315] on div "9am 9:15am 9:30am 9:45am 10am 10:15am 10:30am 10:45am 11am 11:15am 11:30am 11:4…" at bounding box center [485, 322] width 226 height 304
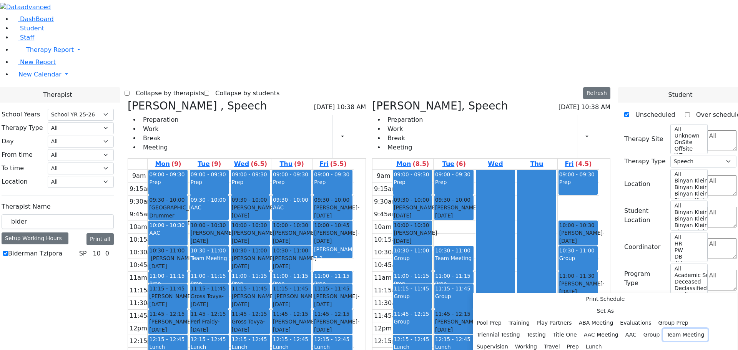
click at [663, 329] on button "Team Meeting" at bounding box center [685, 335] width 45 height 12
select select "2"
select select "13:45:00"
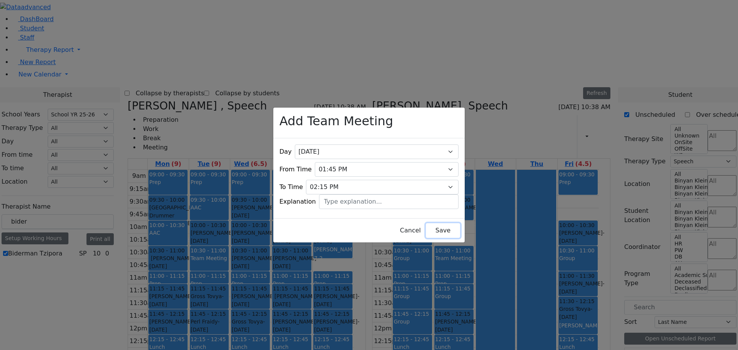
click at [434, 228] on button "Save" at bounding box center [443, 230] width 34 height 15
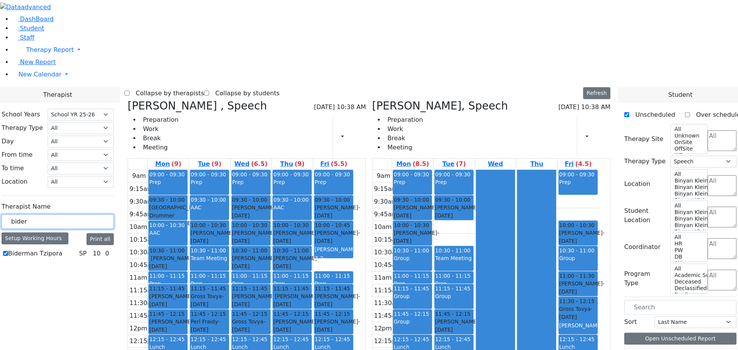
drag, startPoint x: 59, startPoint y: 133, endPoint x: 3, endPoint y: 142, distance: 56.4
type input "epst"
click at [37, 249] on label "[PERSON_NAME]" at bounding box center [33, 253] width 51 height 9
click at [8, 251] on input "[PERSON_NAME]" at bounding box center [5, 253] width 5 height 5
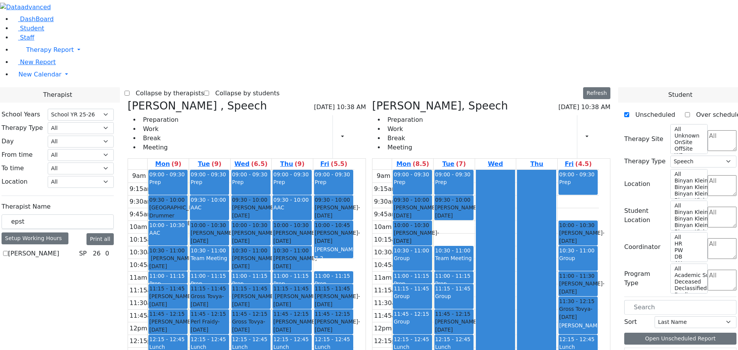
checkbox input "true"
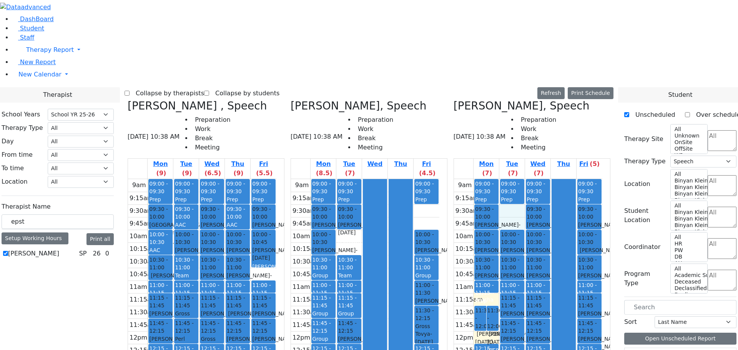
drag, startPoint x: 523, startPoint y: 71, endPoint x: 522, endPoint y: 82, distance: 11.1
click at [522, 179] on div "9am 9:15am 9:30am 9:45am 10am 10:15am 10:30am 10:45am 11am 11:15am 11:30am 11:4…" at bounding box center [528, 331] width 148 height 304
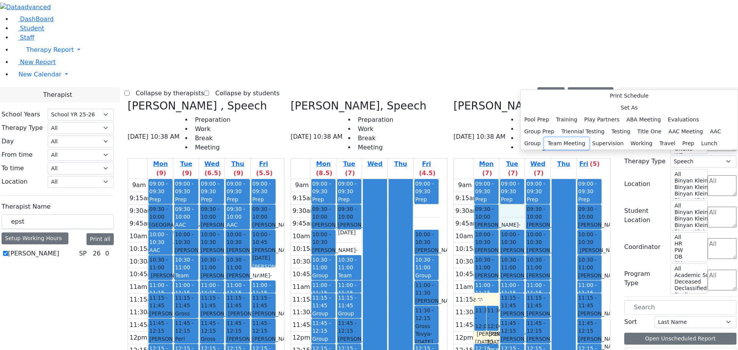
click at [589, 149] on button "Team Meeting" at bounding box center [566, 144] width 45 height 12
select select "09:30:00"
select select "10:00:00"
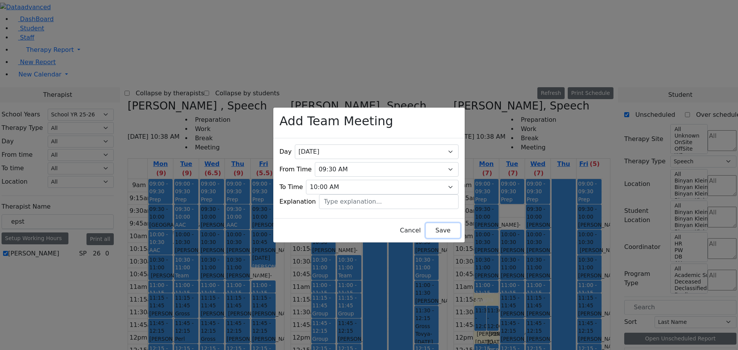
click at [426, 228] on button "Save" at bounding box center [443, 230] width 34 height 15
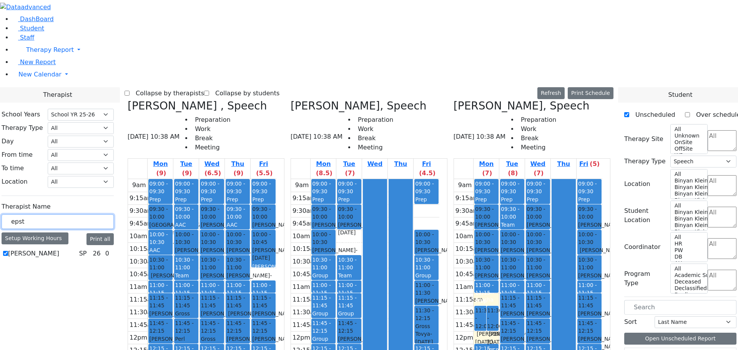
drag, startPoint x: 51, startPoint y: 134, endPoint x: 29, endPoint y: 131, distance: 22.6
click at [29, 214] on div "epst" at bounding box center [58, 221] width 112 height 15
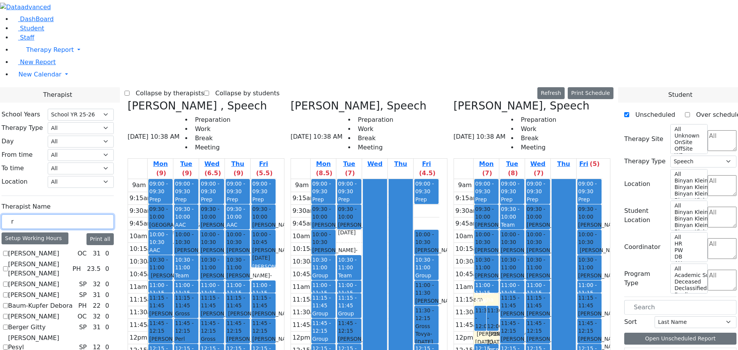
type input "r"
checkbox input "false"
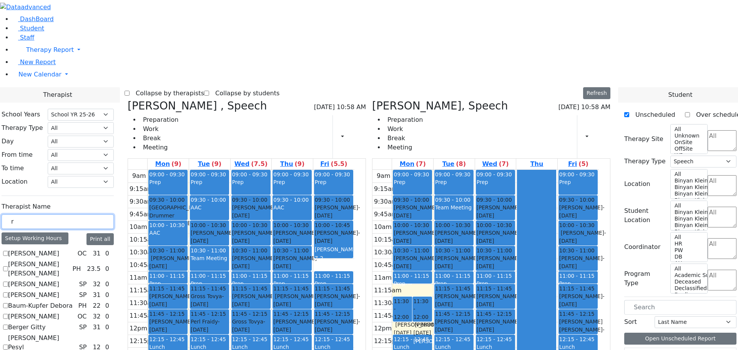
click at [48, 214] on input "r" at bounding box center [58, 221] width 112 height 15
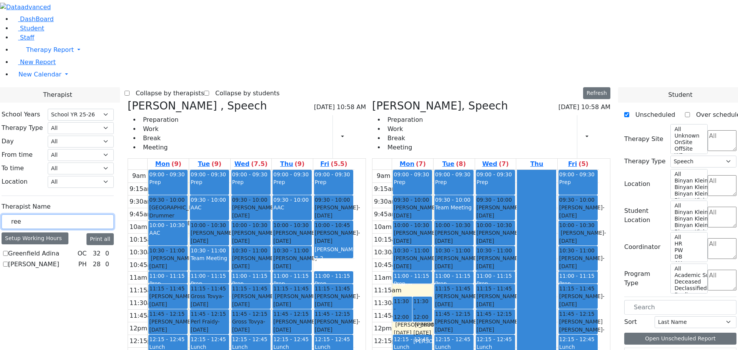
type input "ree"
click at [32, 260] on label "[PERSON_NAME]" at bounding box center [33, 264] width 51 height 9
click at [8, 262] on input "[PERSON_NAME]" at bounding box center [5, 264] width 5 height 5
checkbox input "true"
select select "2"
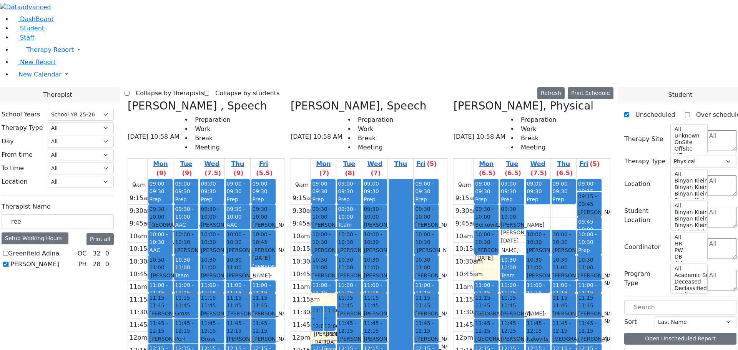
click at [128, 100] on icon at bounding box center [128, 106] width 0 height 13
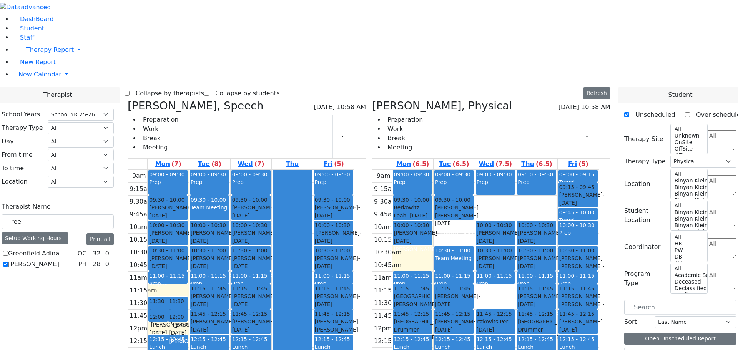
click at [128, 100] on icon at bounding box center [128, 106] width 0 height 13
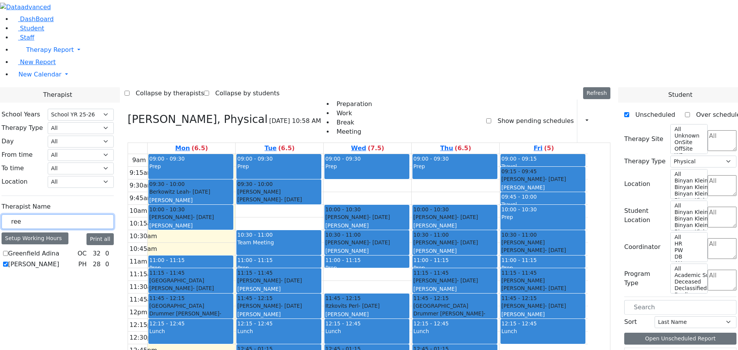
drag, startPoint x: 58, startPoint y: 132, endPoint x: 28, endPoint y: 129, distance: 30.1
click at [28, 129] on div "School Years Select School YR Summer YR 25 School YR 25-26 Summer YR 25 School …" at bounding box center [57, 190] width 124 height 174
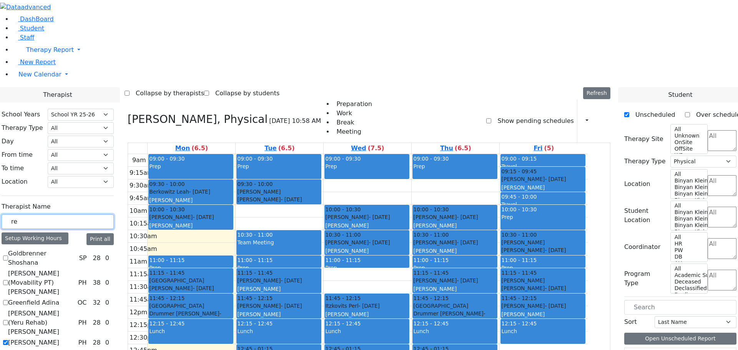
type input "re"
checkbox input "true"
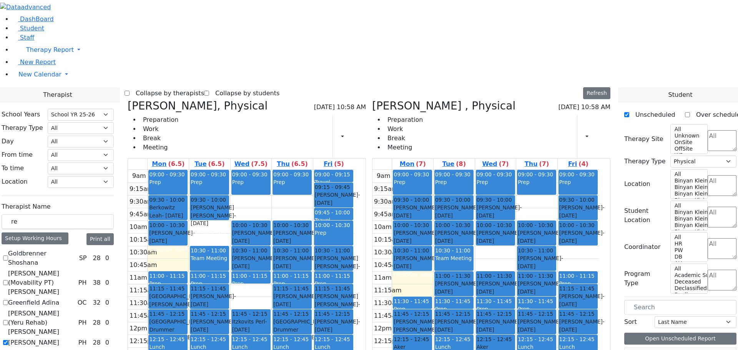
drag, startPoint x: 513, startPoint y: 307, endPoint x: 249, endPoint y: 282, distance: 265.5
click at [249, 282] on div "[PERSON_NAME], Physical [DATE] 10:58 AM Preparation Work Break Meeting Print Sc…" at bounding box center [368, 287] width 489 height 375
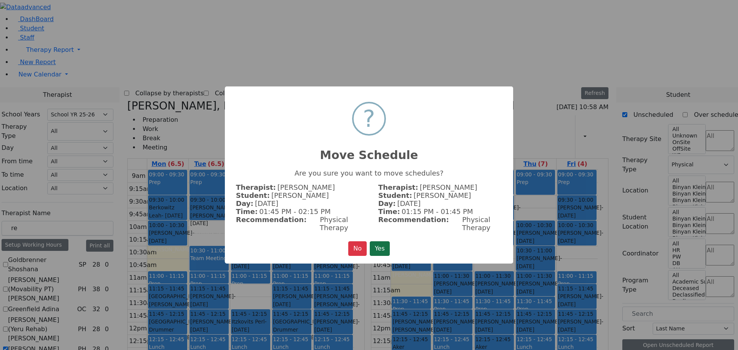
click at [383, 245] on button "Yes" at bounding box center [380, 248] width 20 height 15
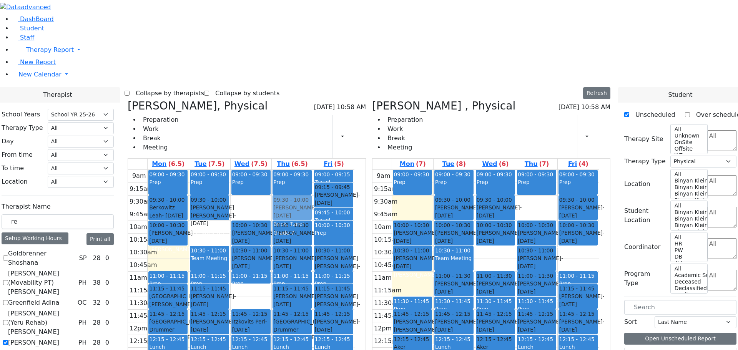
drag, startPoint x: 419, startPoint y: 92, endPoint x: 299, endPoint y: 94, distance: 119.5
click at [299, 100] on div "[PERSON_NAME], Physical [DATE] 10:58 AM Preparation Work Break Meeting Print Sc…" at bounding box center [368, 287] width 489 height 375
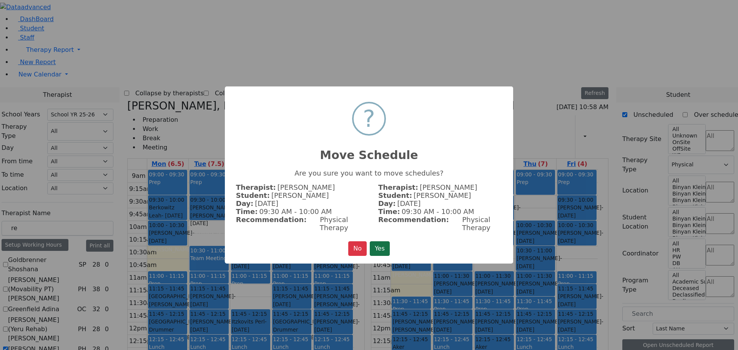
click at [380, 244] on button "Yes" at bounding box center [380, 248] width 20 height 15
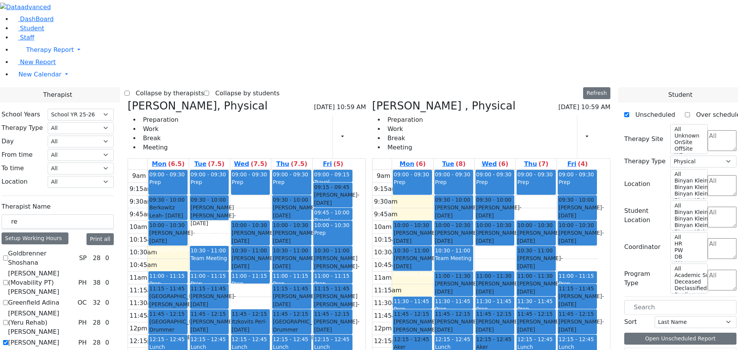
click at [128, 100] on icon at bounding box center [128, 106] width 0 height 13
checkbox input "false"
